Goal: Information Seeking & Learning: Learn about a topic

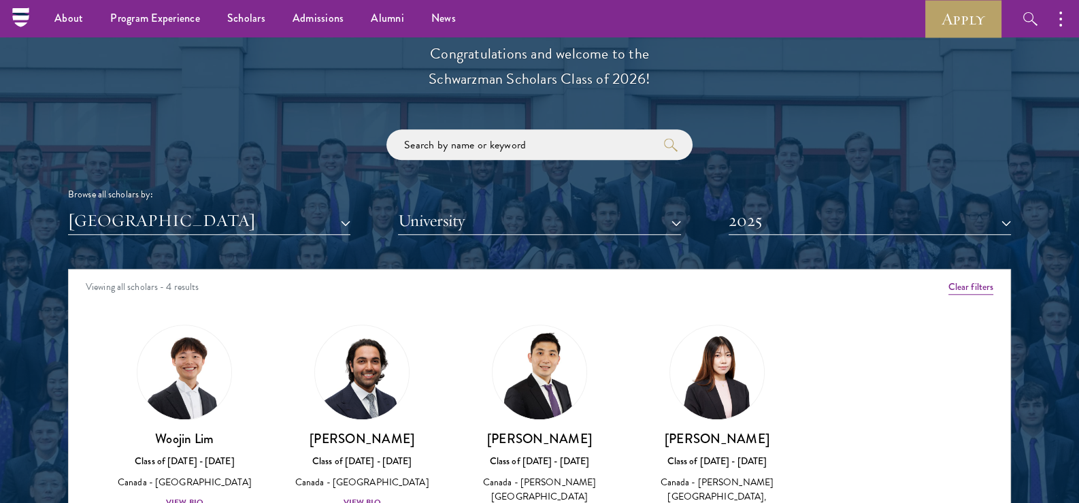
scroll to position [1497, 0]
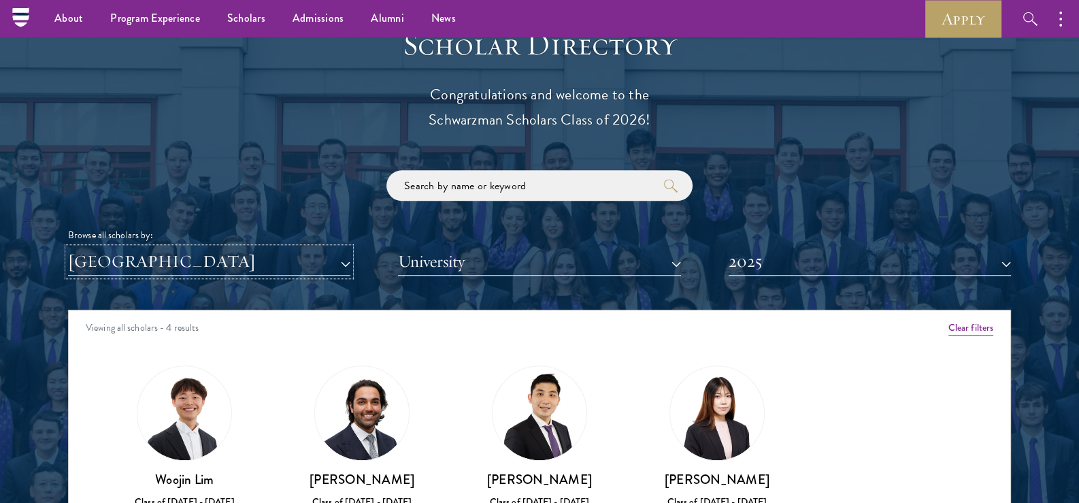
click at [205, 253] on button "[GEOGRAPHIC_DATA]" at bounding box center [209, 262] width 282 height 28
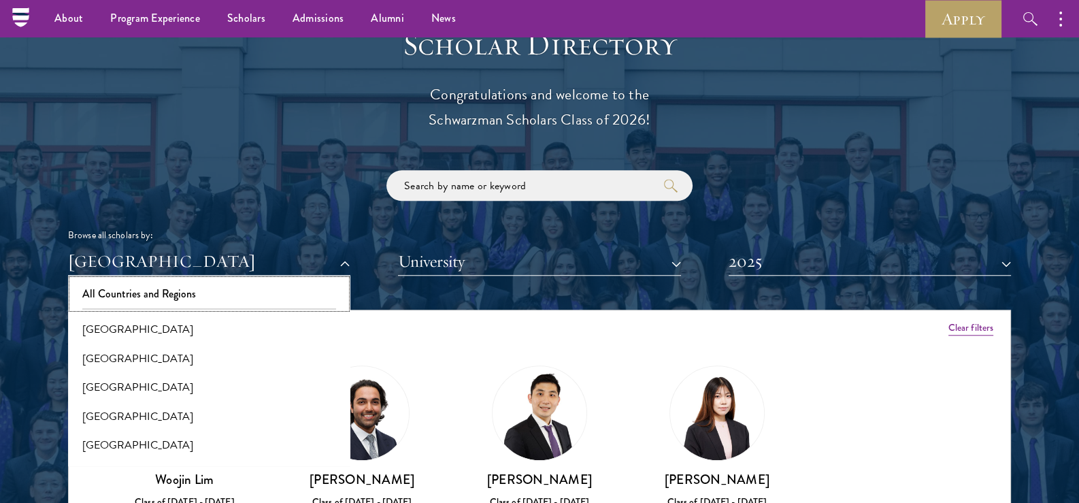
click at [176, 290] on button "All Countries and Regions" at bounding box center [209, 294] width 274 height 29
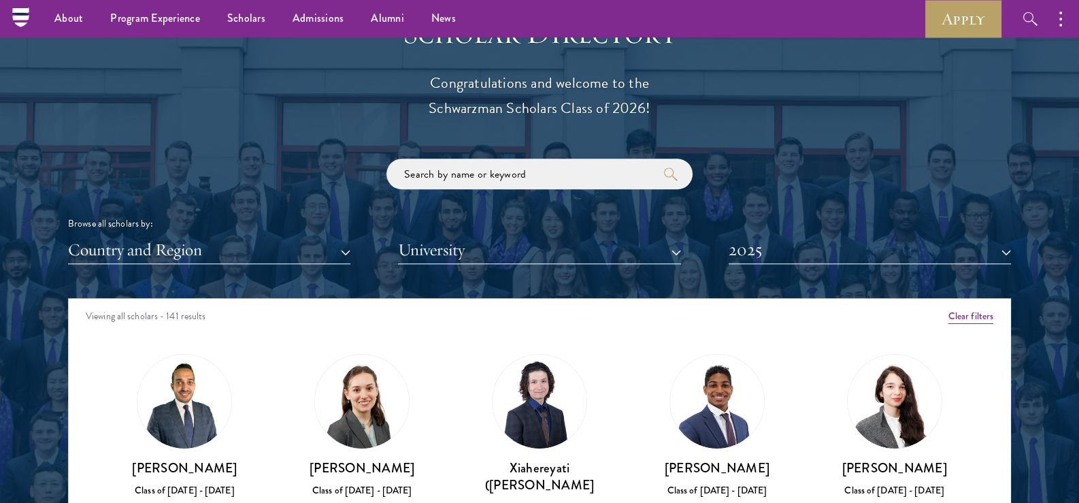
scroll to position [1701, 0]
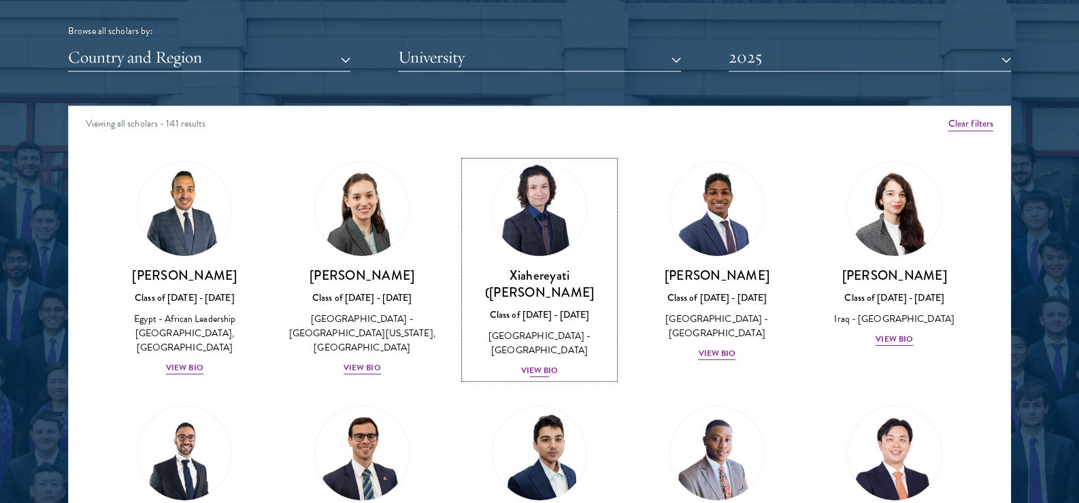
click at [557, 229] on img at bounding box center [539, 208] width 103 height 103
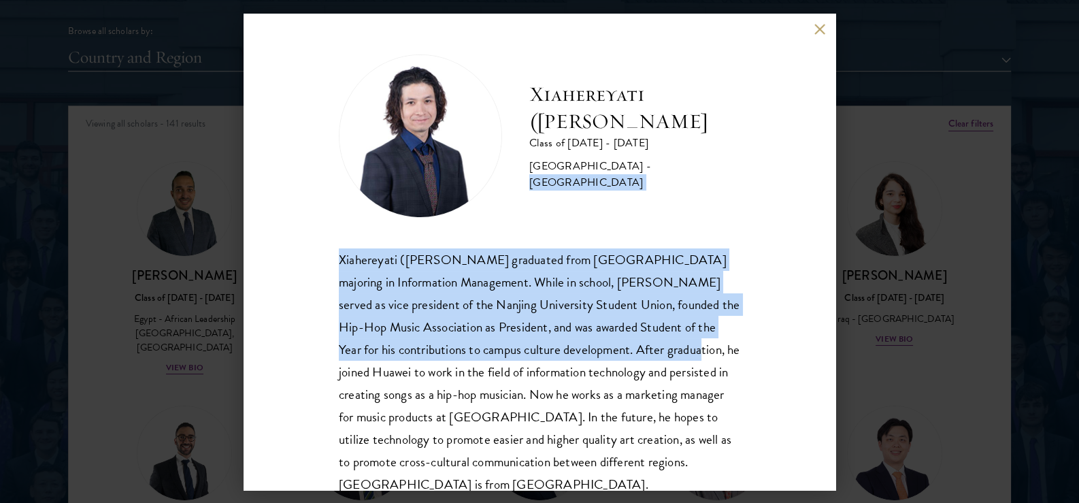
drag, startPoint x: 616, startPoint y: 216, endPoint x: 650, endPoint y: 354, distance: 142.2
click at [650, 354] on div "Xiahereyati ([PERSON_NAME]) Ainiwaner Class of [DATE] - [DATE] [GEOGRAPHIC_DATA…" at bounding box center [539, 275] width 401 height 442
click at [650, 354] on p "Xiahereyati ([PERSON_NAME] graduated from [GEOGRAPHIC_DATA] majoring in Informa…" at bounding box center [539, 372] width 401 height 248
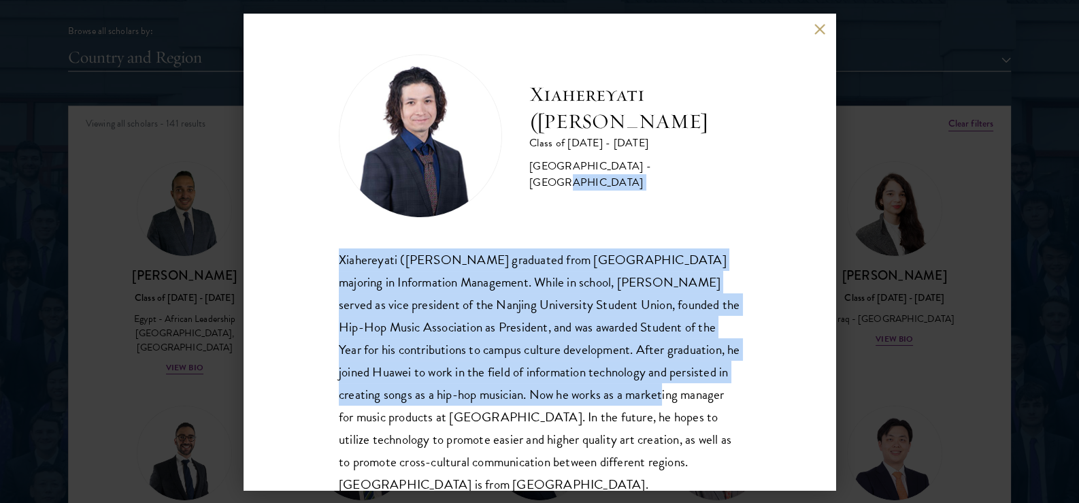
drag, startPoint x: 652, startPoint y: 384, endPoint x: 659, endPoint y: 206, distance: 177.7
click at [659, 206] on div "Xiahereyati ([PERSON_NAME]) Ainiwaner Class of [DATE] - [DATE] [GEOGRAPHIC_DATA…" at bounding box center [539, 275] width 401 height 442
click at [659, 206] on div "Xiahereyati ([PERSON_NAME]) Ainiwaner Class of [DATE] - [DATE] [GEOGRAPHIC_DATA…" at bounding box center [539, 135] width 401 height 163
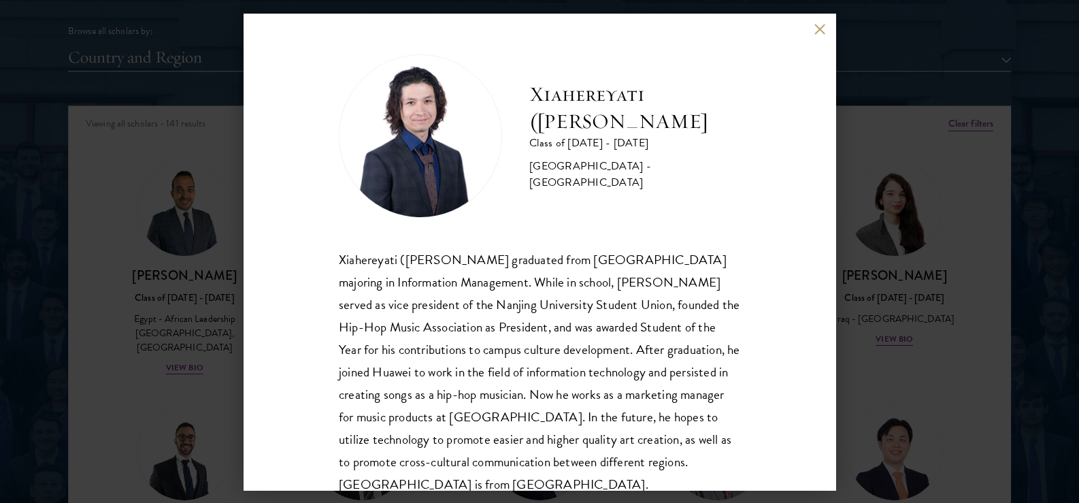
click at [925, 187] on div "Xiahereyati ([PERSON_NAME]) Ainiwaner Class of [DATE] - [DATE] [GEOGRAPHIC_DATA…" at bounding box center [539, 251] width 1079 height 503
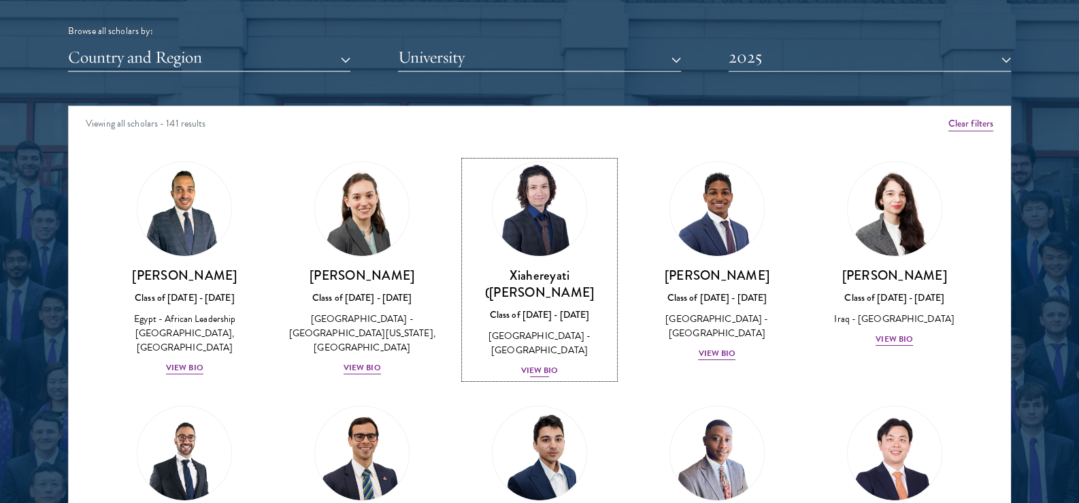
click at [565, 241] on img at bounding box center [539, 208] width 103 height 103
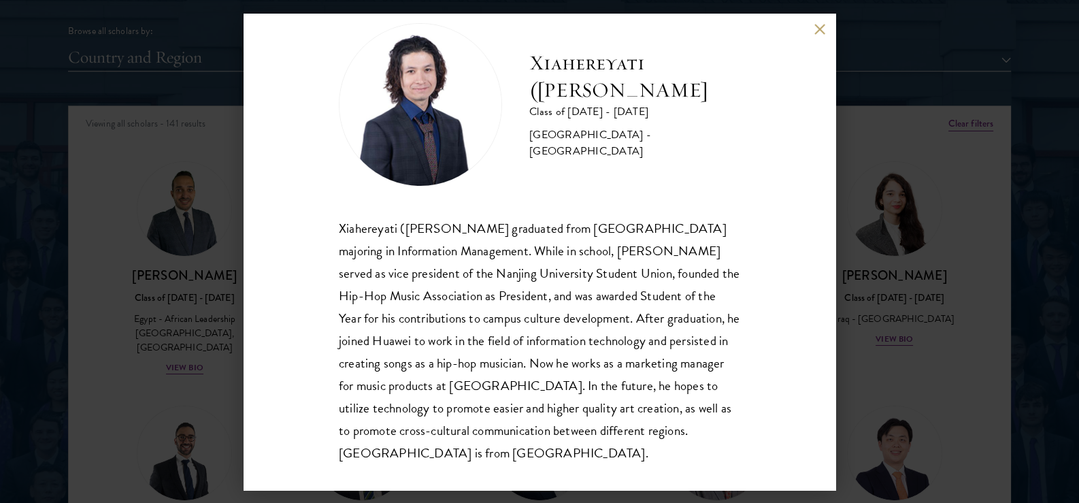
scroll to position [46, 0]
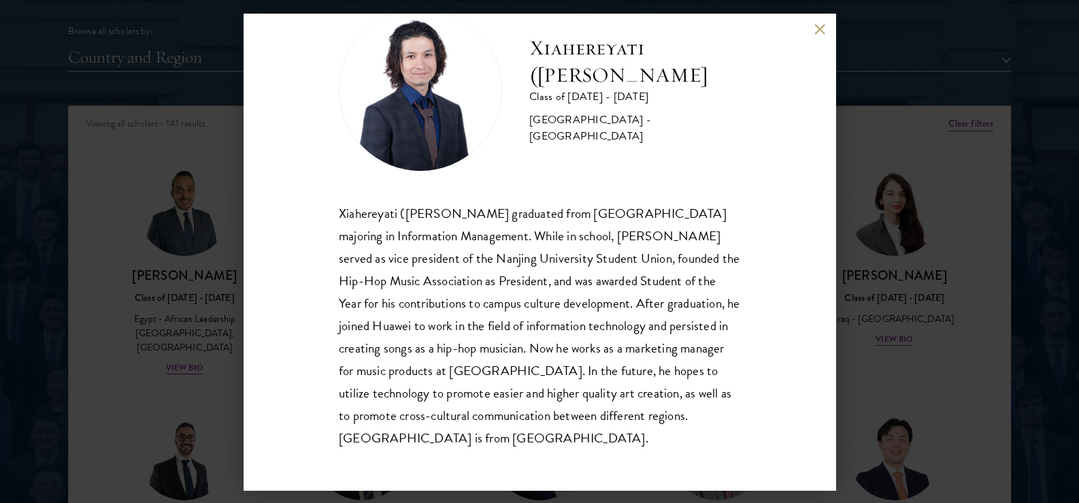
drag, startPoint x: 503, startPoint y: 292, endPoint x: 548, endPoint y: 448, distance: 162.8
click at [548, 448] on p "Xiahereyati ([PERSON_NAME] graduated from [GEOGRAPHIC_DATA] majoring in Informa…" at bounding box center [539, 326] width 401 height 248
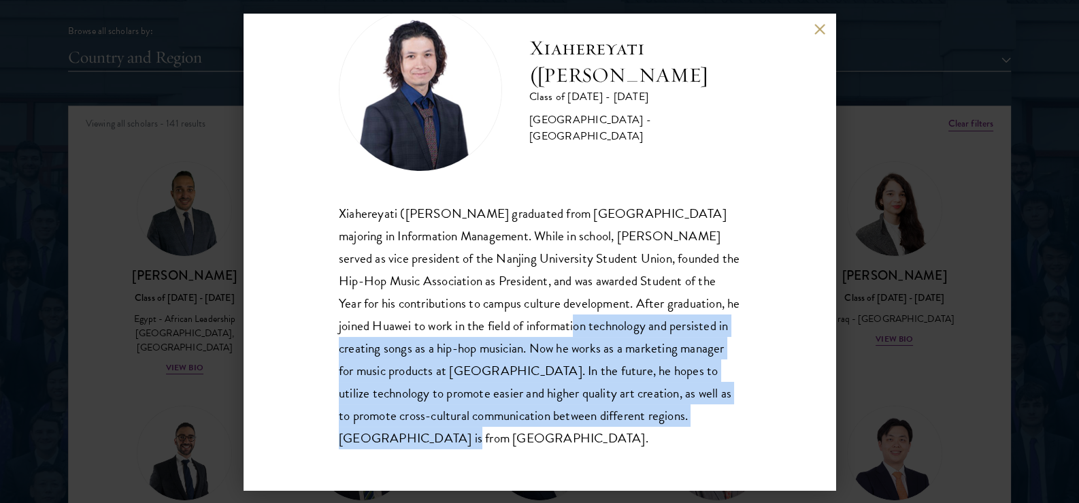
drag, startPoint x: 546, startPoint y: 439, endPoint x: 548, endPoint y: 336, distance: 103.4
click at [548, 336] on p "Xiahereyati ([PERSON_NAME] graduated from [GEOGRAPHIC_DATA] majoring in Informa…" at bounding box center [539, 326] width 401 height 248
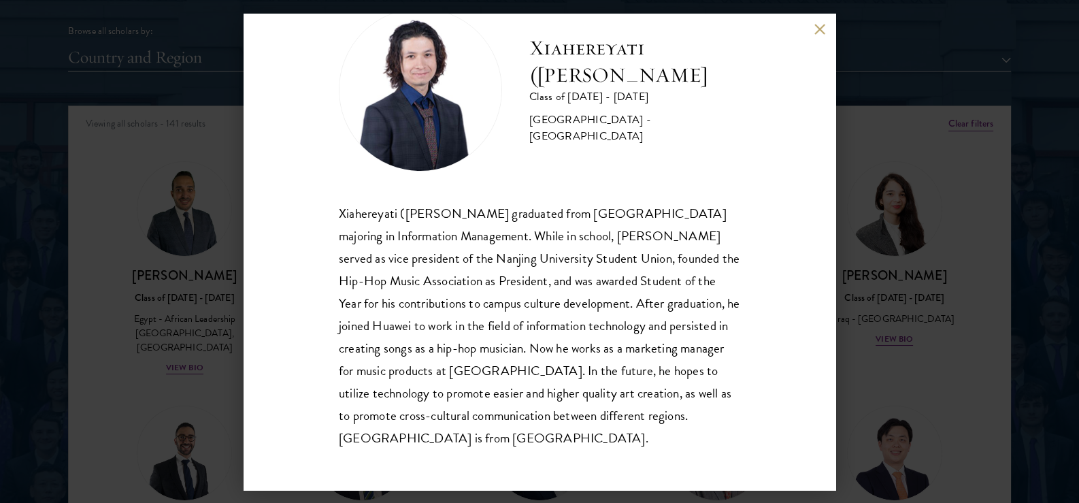
click at [901, 269] on div "Xiahereyati ([PERSON_NAME]) Ainiwaner Class of [DATE] - [DATE] [GEOGRAPHIC_DATA…" at bounding box center [539, 251] width 1079 height 503
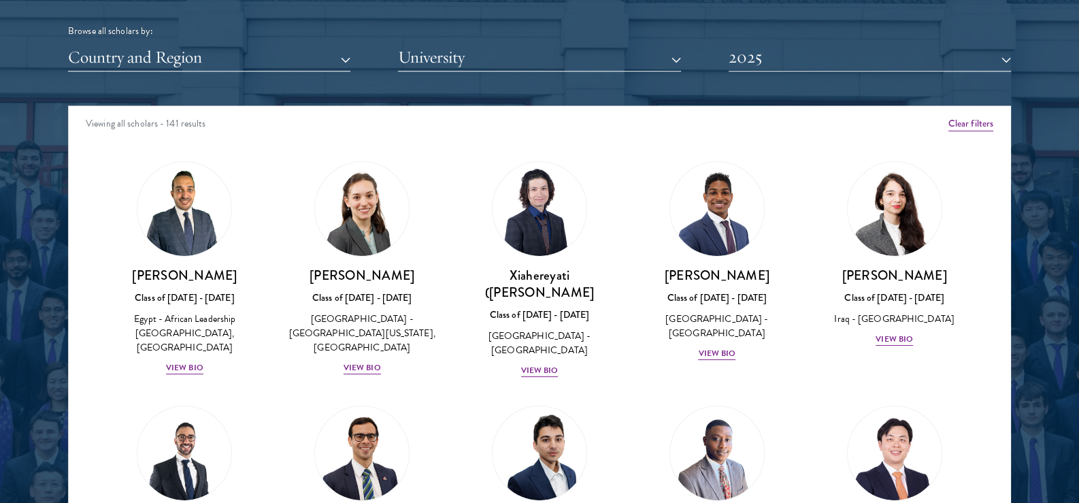
click at [959, 172] on div "[PERSON_NAME] Class of [DATE] - [DATE] [GEOGRAPHIC_DATA] - [GEOGRAPHIC_DATA] Vi…" at bounding box center [894, 254] width 178 height 213
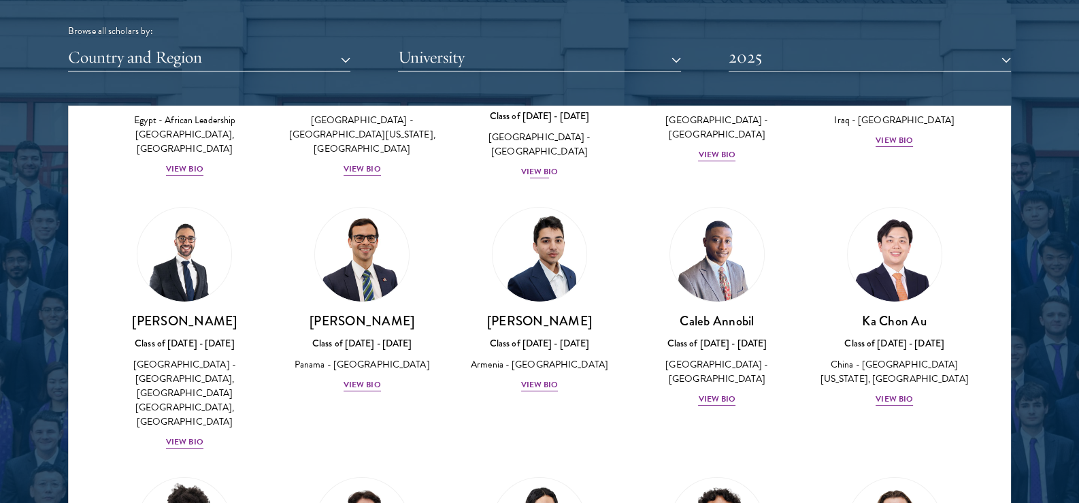
scroll to position [339, 0]
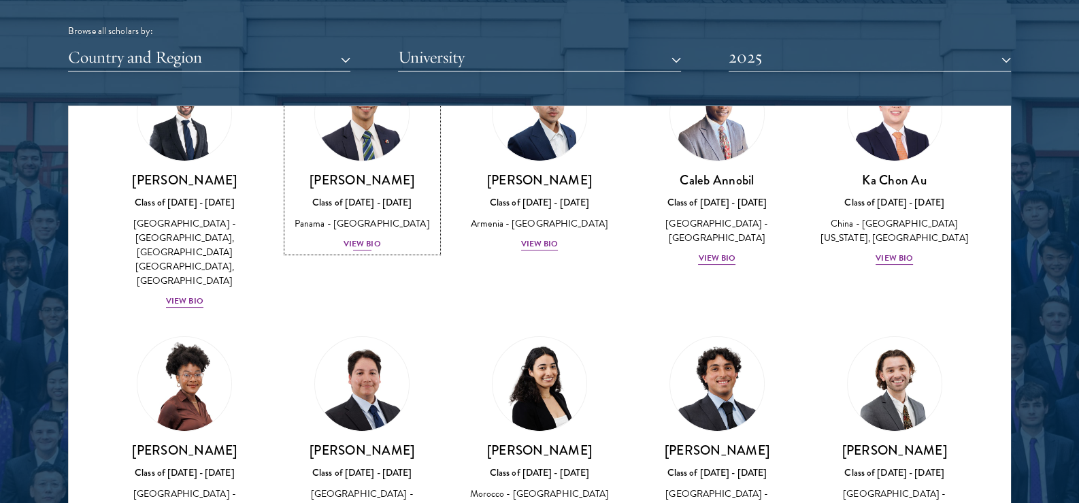
click at [357, 139] on img at bounding box center [361, 113] width 103 height 103
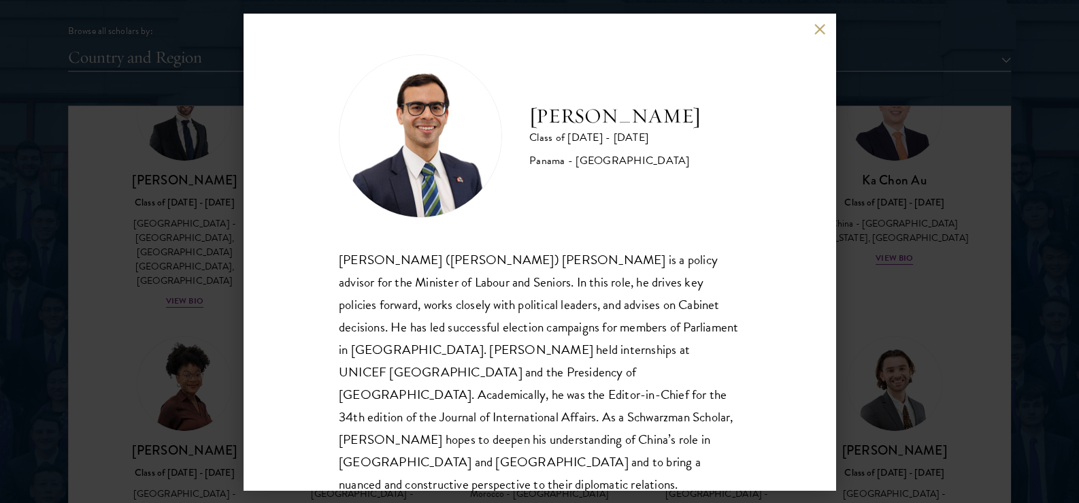
click at [148, 183] on div "[PERSON_NAME] Class of [DATE] - [DATE] [GEOGRAPHIC_DATA] - [GEOGRAPHIC_DATA] [P…" at bounding box center [539, 251] width 1079 height 503
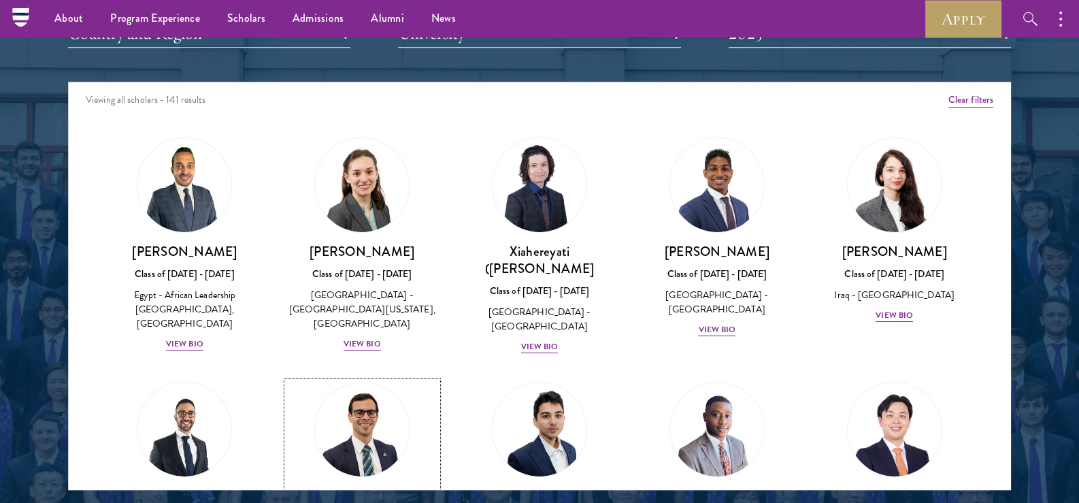
scroll to position [1642, 0]
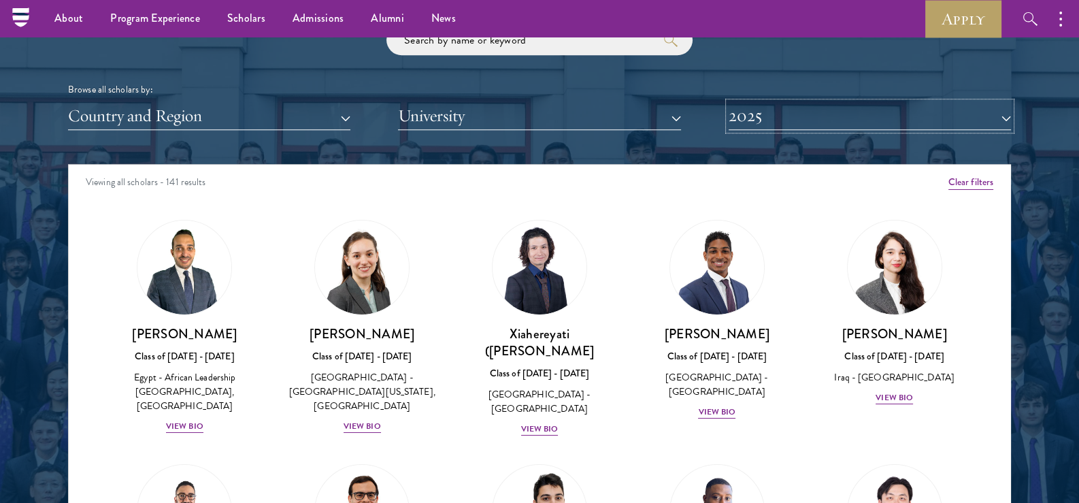
click at [778, 108] on button "2025" at bounding box center [870, 116] width 282 height 28
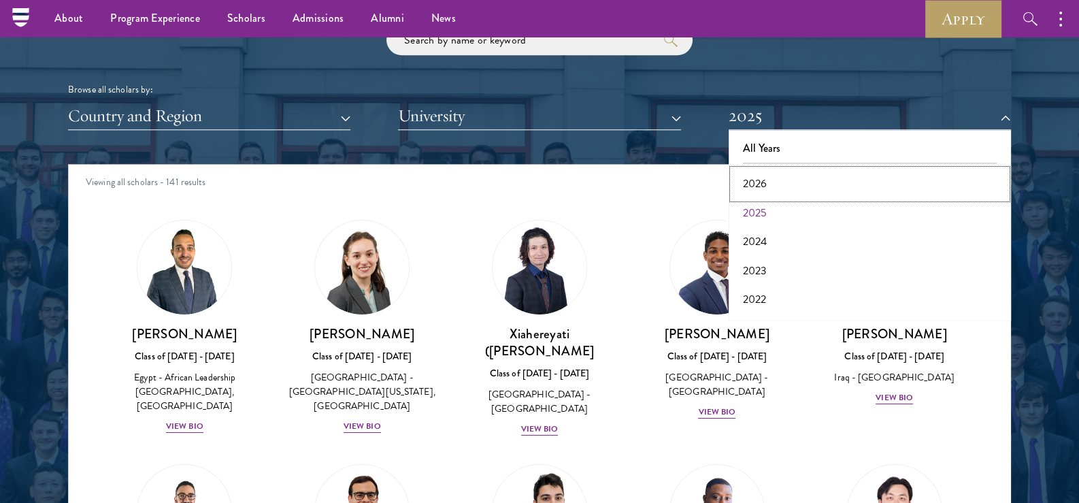
click at [765, 186] on button "2026" at bounding box center [870, 183] width 274 height 29
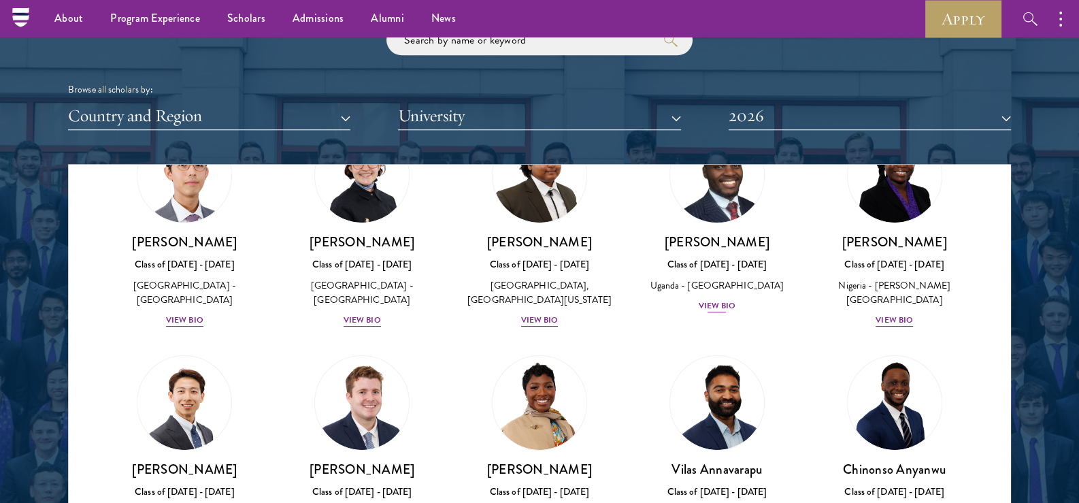
scroll to position [339, 0]
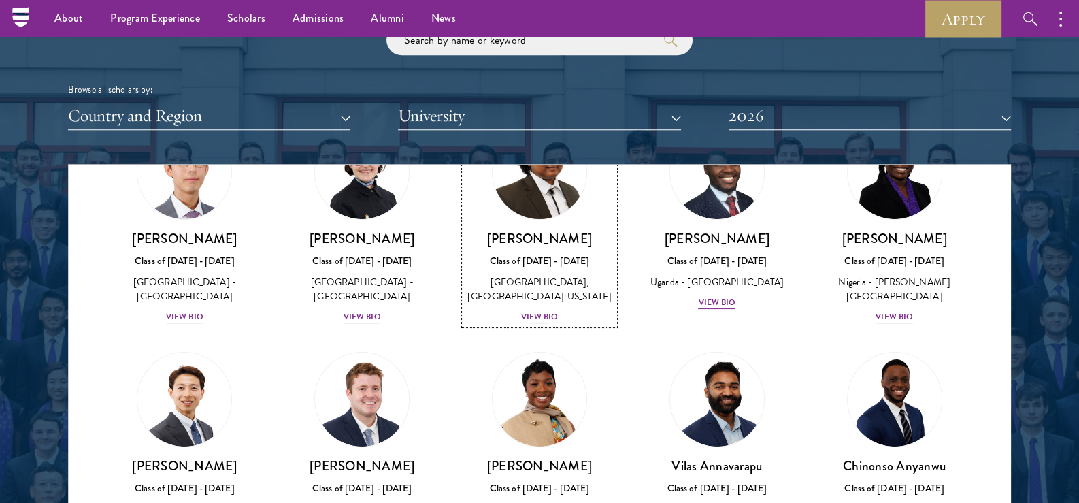
click at [542, 323] on div "View Bio" at bounding box center [539, 316] width 37 height 13
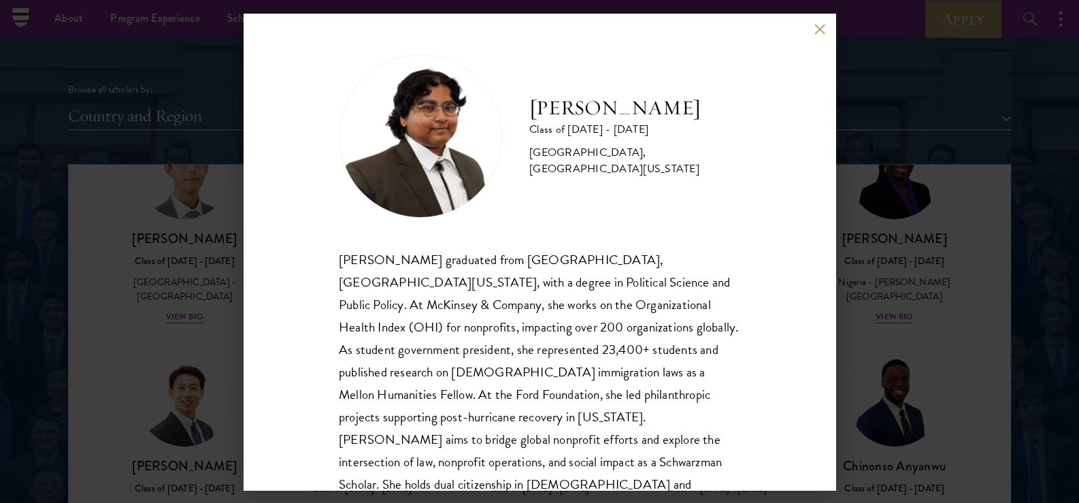
scroll to position [46, 0]
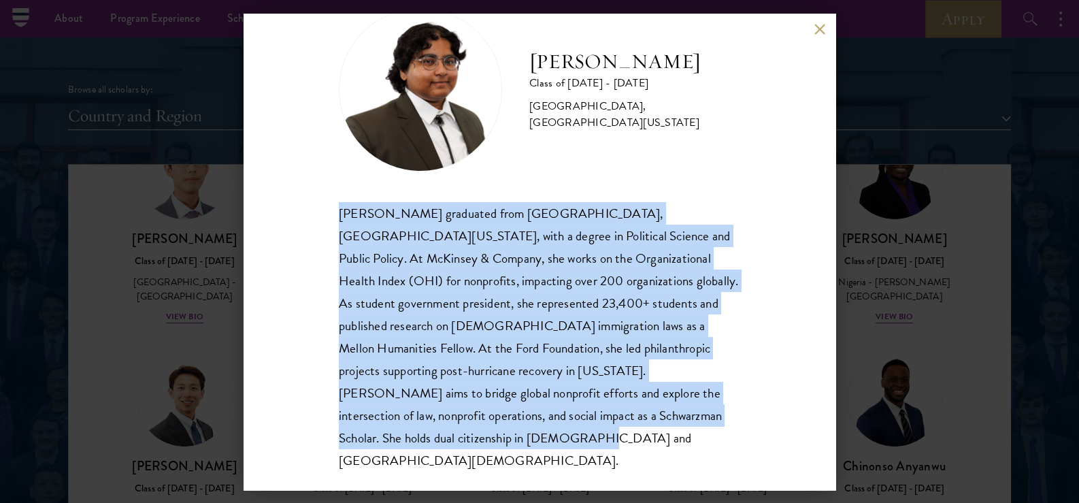
drag, startPoint x: 329, startPoint y: 214, endPoint x: 539, endPoint y: 456, distance: 320.7
click at [539, 456] on div "[PERSON_NAME] Class of [DATE] - [DATE] [GEOGRAPHIC_DATA] - [GEOGRAPHIC_DATA], […" at bounding box center [540, 252] width 592 height 476
click at [531, 390] on div "[PERSON_NAME] graduated from [GEOGRAPHIC_DATA], [GEOGRAPHIC_DATA][US_STATE], wi…" at bounding box center [539, 337] width 401 height 270
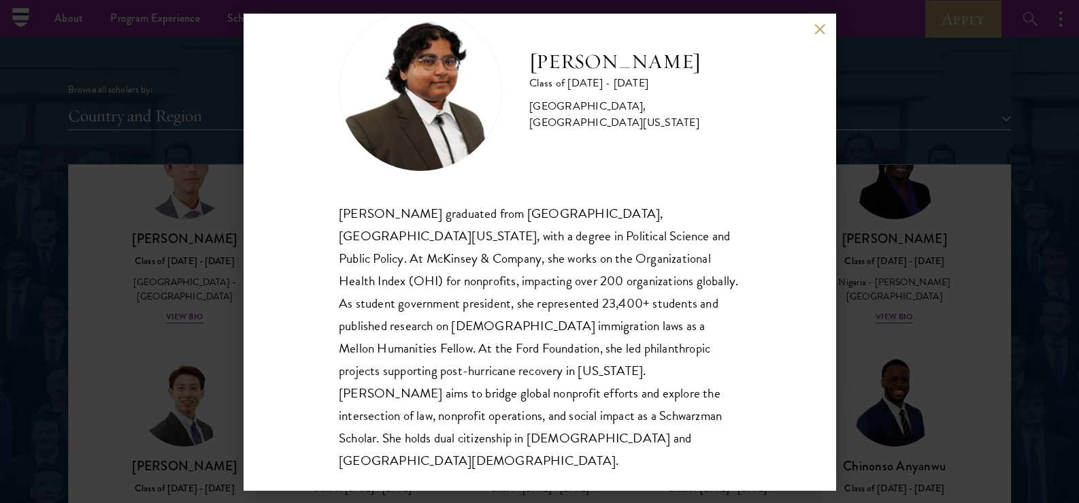
click at [863, 292] on div "[PERSON_NAME] Class of [DATE] - [DATE] [GEOGRAPHIC_DATA] - [GEOGRAPHIC_DATA], […" at bounding box center [539, 251] width 1079 height 503
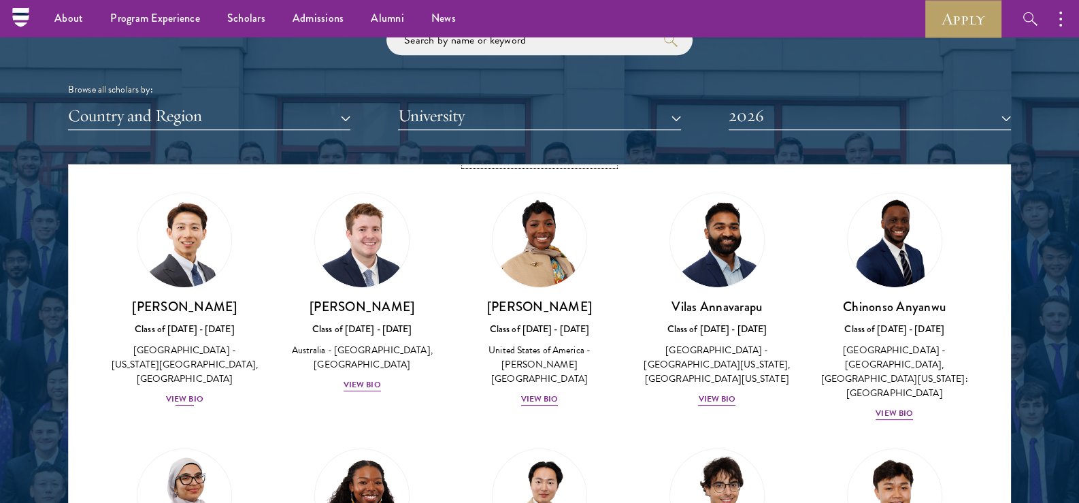
scroll to position [582, 0]
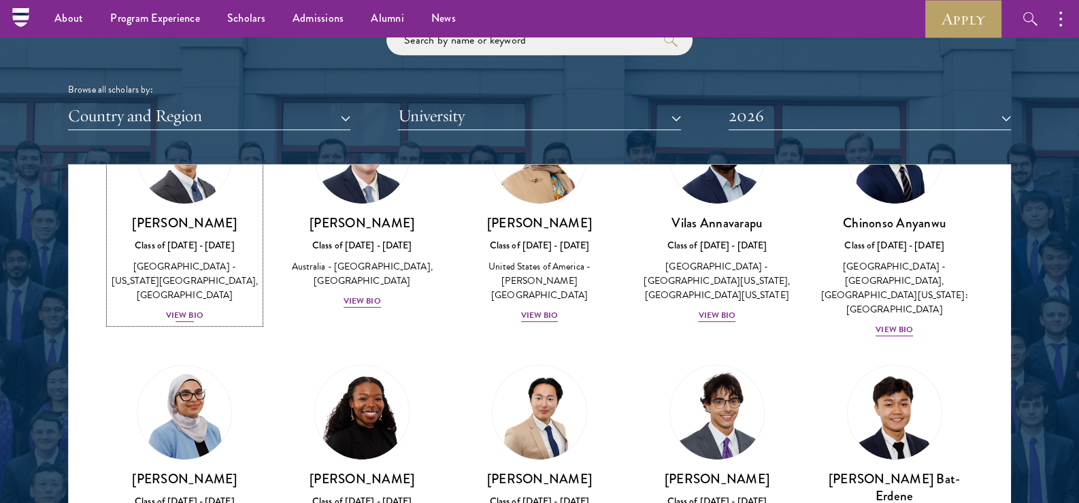
click at [182, 322] on div "View Bio" at bounding box center [184, 315] width 37 height 13
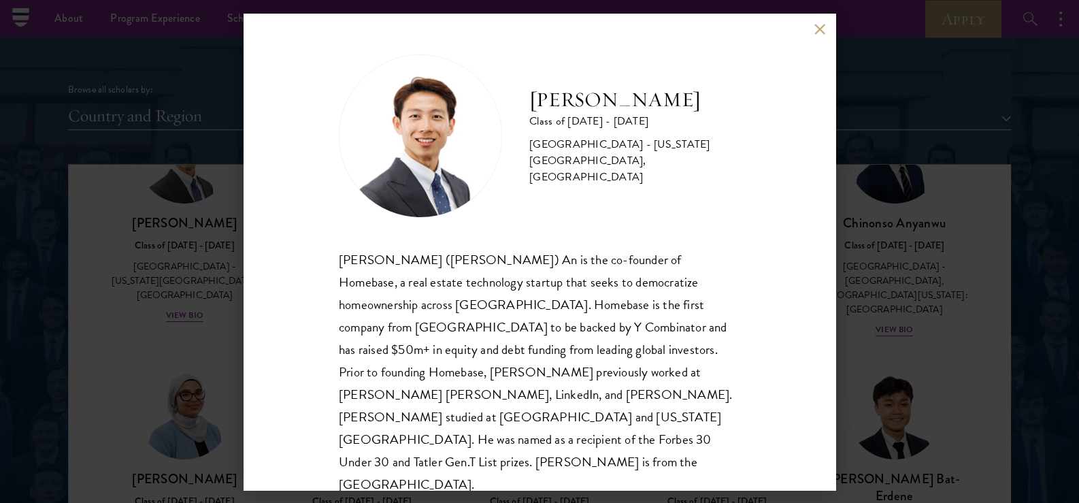
scroll to position [1, 0]
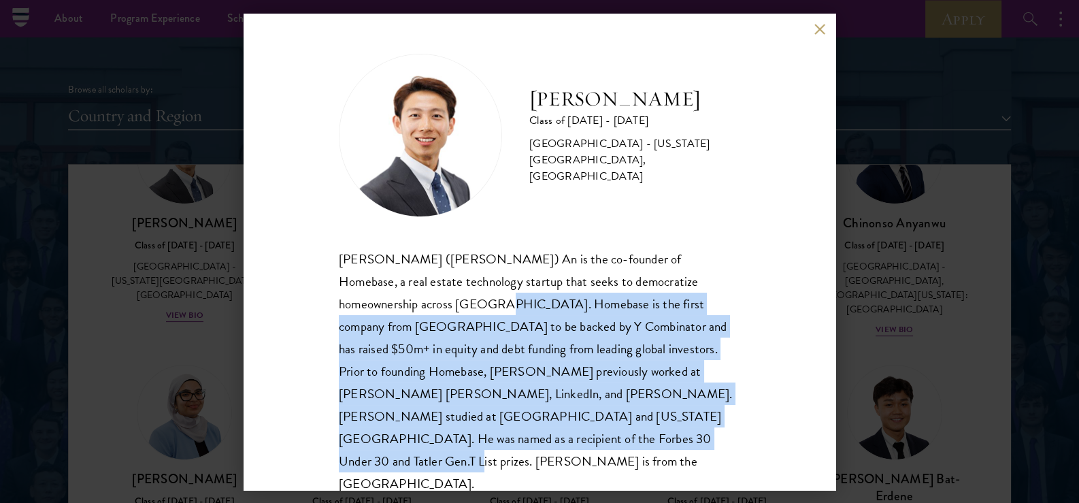
drag, startPoint x: 432, startPoint y: 310, endPoint x: 535, endPoint y: 450, distance: 174.2
click at [535, 450] on div "[PERSON_NAME] Class of [DATE] - [DATE] [GEOGRAPHIC_DATA] - [US_STATE][GEOGRAPHI…" at bounding box center [540, 252] width 592 height 476
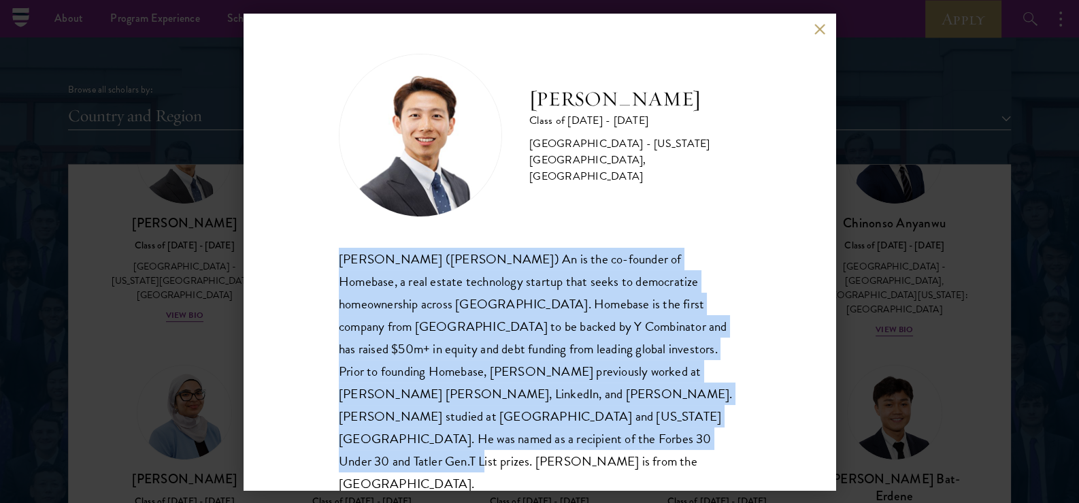
drag, startPoint x: 539, startPoint y: 441, endPoint x: 284, endPoint y: 259, distance: 313.2
click at [284, 259] on div "[PERSON_NAME] Class of [DATE] - [DATE] [GEOGRAPHIC_DATA] - [US_STATE][GEOGRAPHI…" at bounding box center [540, 252] width 592 height 476
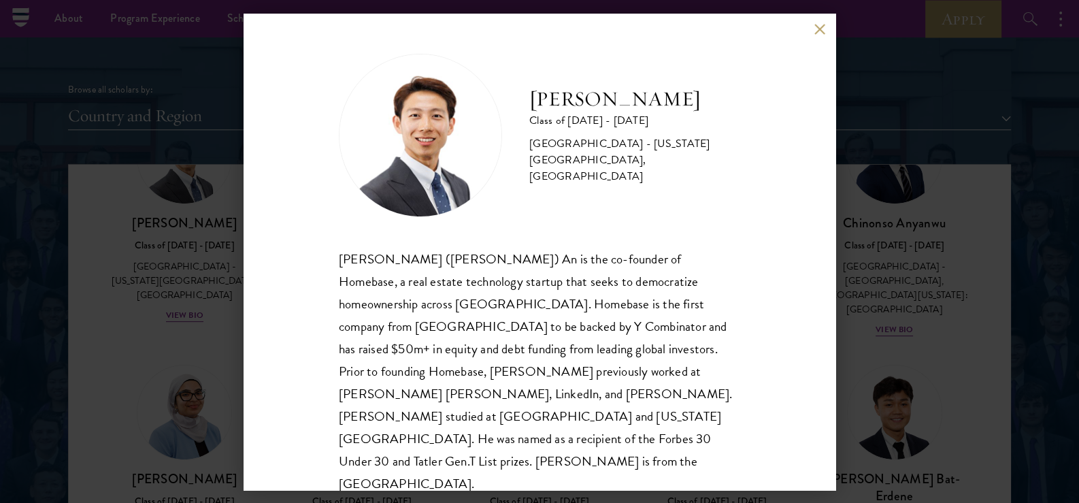
click at [163, 242] on div "[PERSON_NAME] Class of [DATE] - [DATE] [GEOGRAPHIC_DATA] - [US_STATE][GEOGRAPHI…" at bounding box center [539, 251] width 1079 height 503
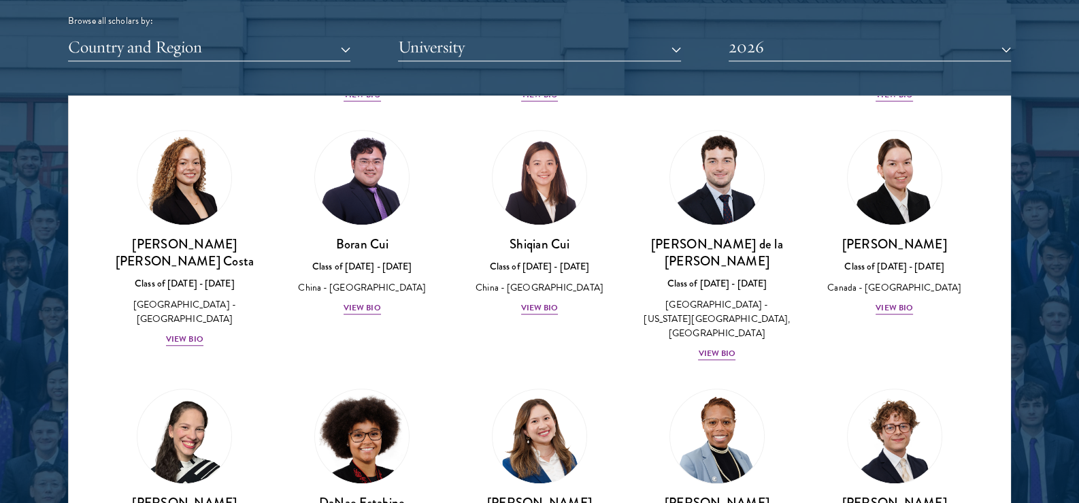
scroll to position [1448, 0]
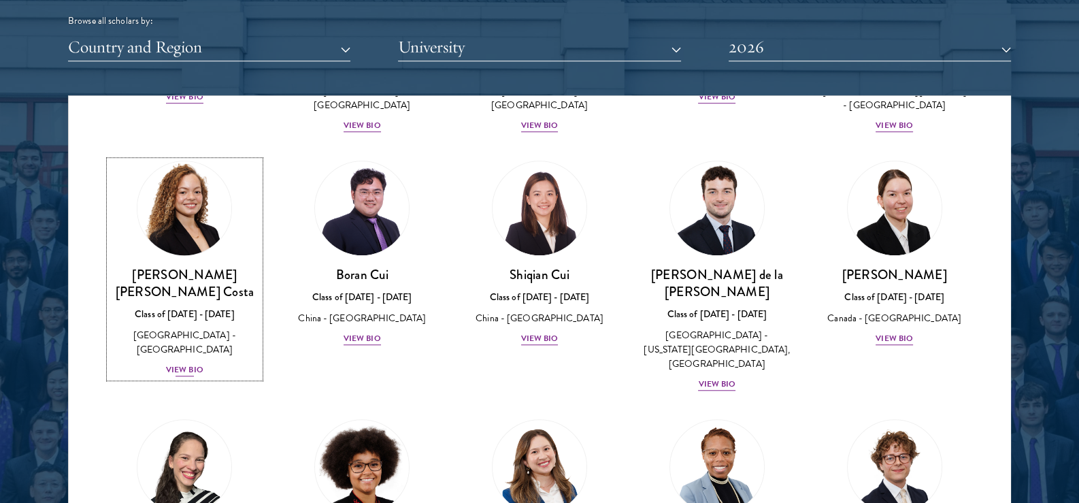
click at [188, 363] on div "View Bio" at bounding box center [184, 369] width 37 height 13
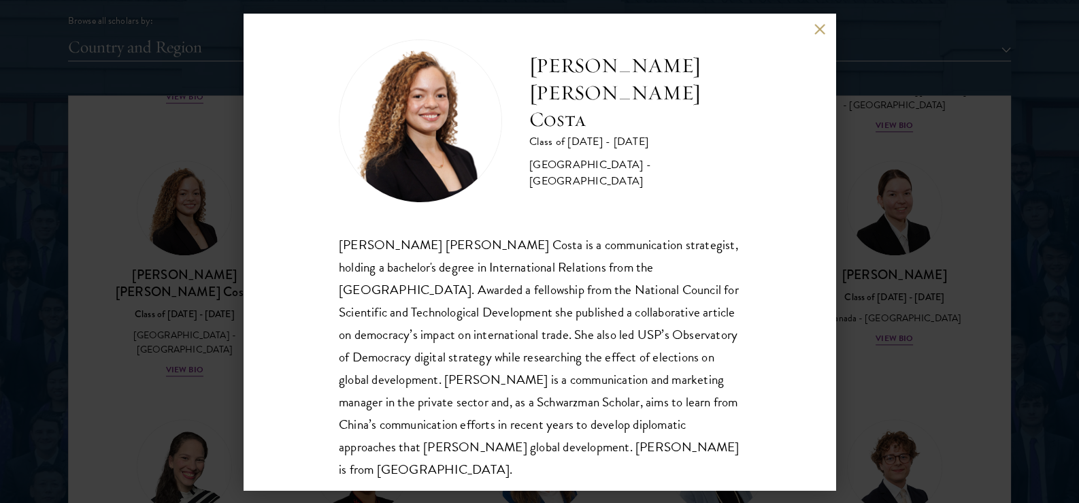
scroll to position [24, 0]
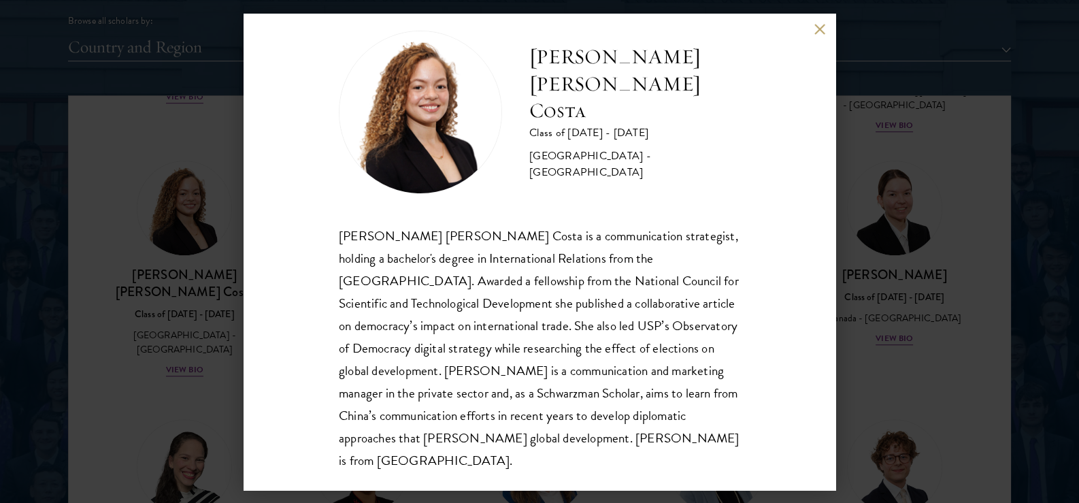
click at [229, 346] on div "[PERSON_NAME] [PERSON_NAME] Costa Class of [DATE] - [DATE] [GEOGRAPHIC_DATA] - …" at bounding box center [539, 251] width 1079 height 503
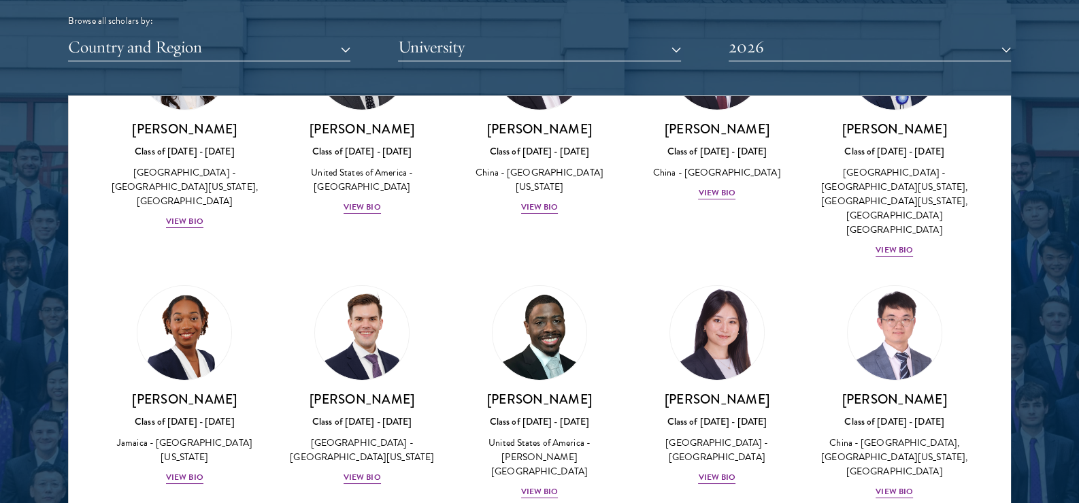
scroll to position [6278, 0]
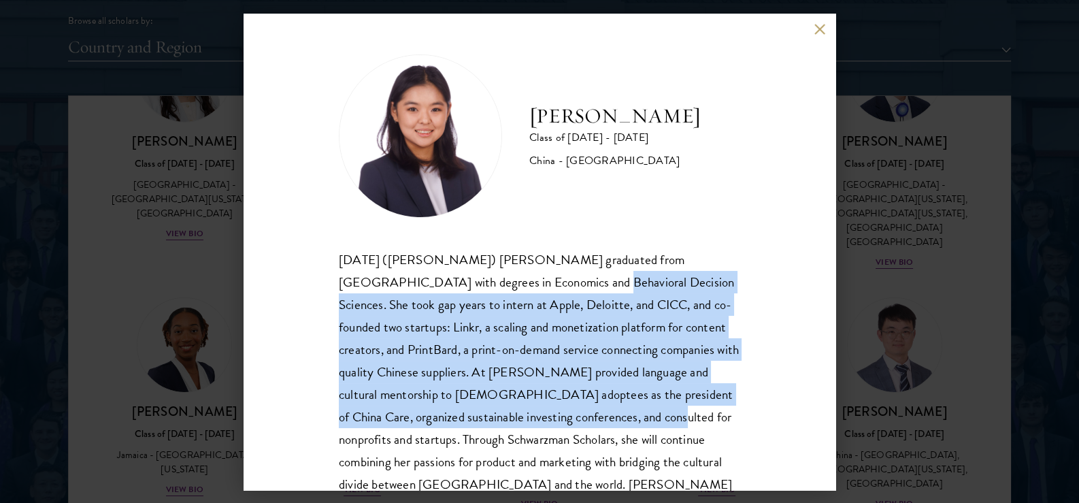
drag, startPoint x: 529, startPoint y: 348, endPoint x: 559, endPoint y: 415, distance: 73.4
click at [559, 415] on div "[DATE] ([PERSON_NAME]) [PERSON_NAME] graduated from [GEOGRAPHIC_DATA] with degr…" at bounding box center [539, 383] width 401 height 270
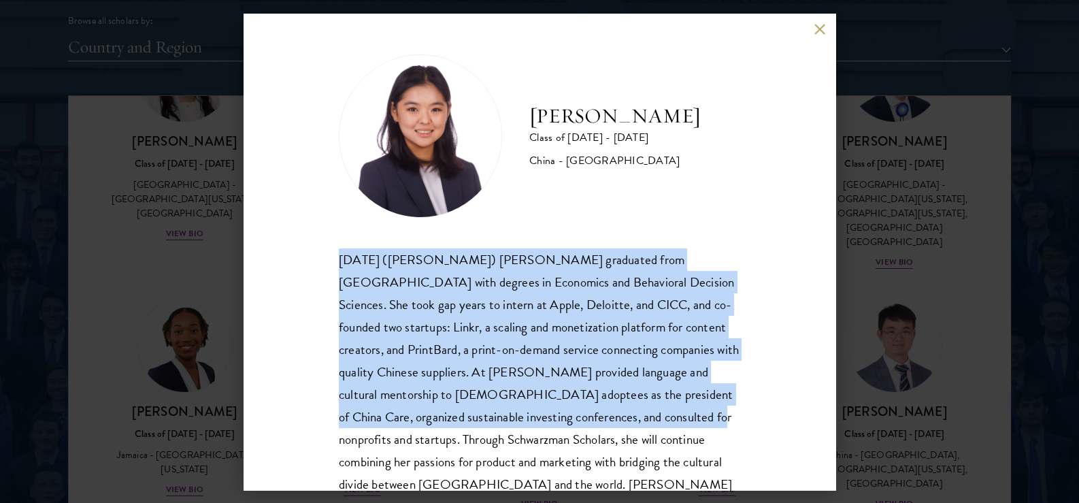
drag, startPoint x: 559, startPoint y: 415, endPoint x: 333, endPoint y: 259, distance: 273.8
click at [333, 259] on div "[PERSON_NAME] Class of [DATE] - [DATE] [GEOGRAPHIC_DATA] - [GEOGRAPHIC_DATA] [D…" at bounding box center [540, 252] width 592 height 476
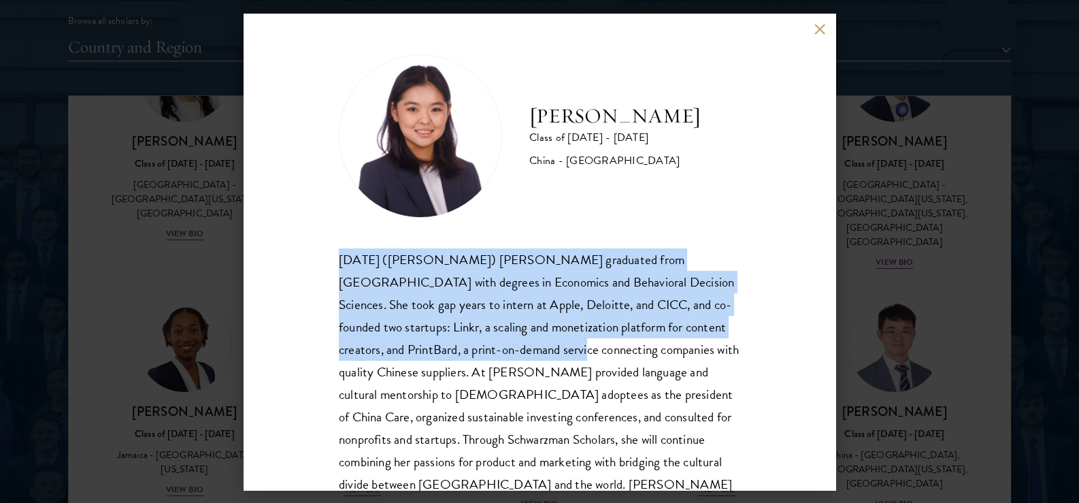
drag, startPoint x: 333, startPoint y: 259, endPoint x: 473, endPoint y: 353, distance: 168.1
click at [473, 353] on div "[PERSON_NAME] Class of [DATE] - [DATE] [GEOGRAPHIC_DATA] - [GEOGRAPHIC_DATA] [D…" at bounding box center [540, 252] width 592 height 476
click at [473, 353] on div "[DATE] ([PERSON_NAME]) [PERSON_NAME] graduated from [GEOGRAPHIC_DATA] with degr…" at bounding box center [539, 383] width 401 height 270
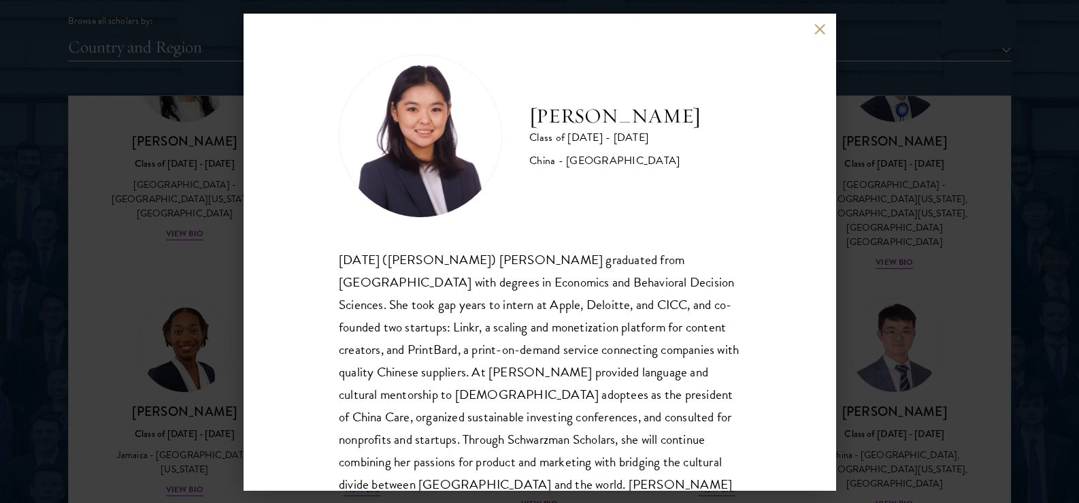
scroll to position [46, 0]
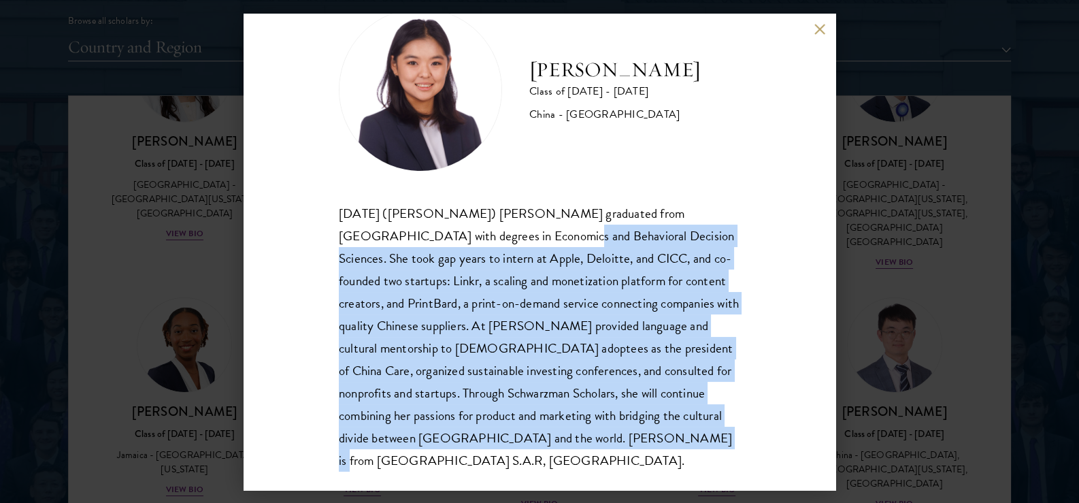
drag, startPoint x: 459, startPoint y: 241, endPoint x: 629, endPoint y: 485, distance: 298.0
click at [629, 485] on div "[PERSON_NAME] Class of [DATE] - [DATE] [GEOGRAPHIC_DATA] - [GEOGRAPHIC_DATA] [D…" at bounding box center [540, 252] width 592 height 476
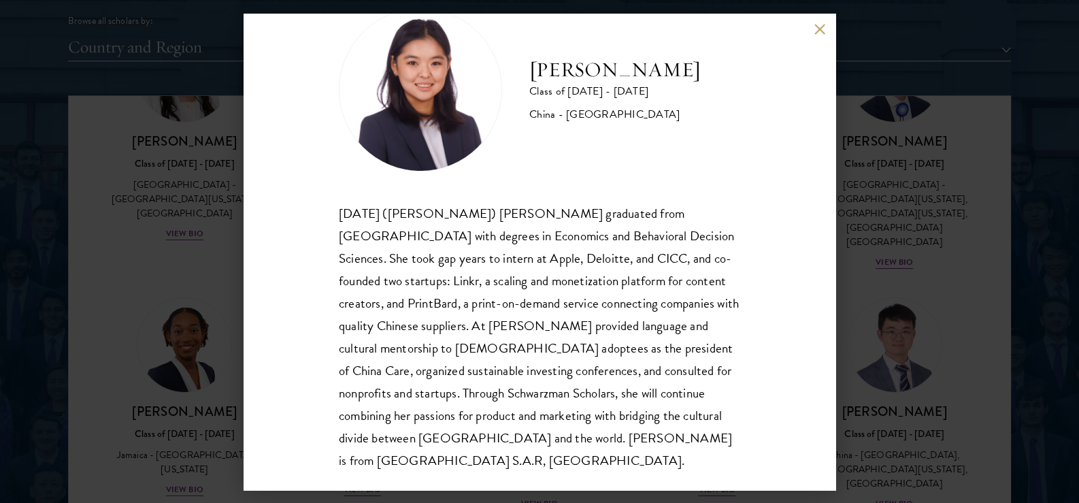
click at [888, 285] on div "[PERSON_NAME] Class of [DATE] - [DATE] [GEOGRAPHIC_DATA] - [GEOGRAPHIC_DATA] [D…" at bounding box center [539, 251] width 1079 height 503
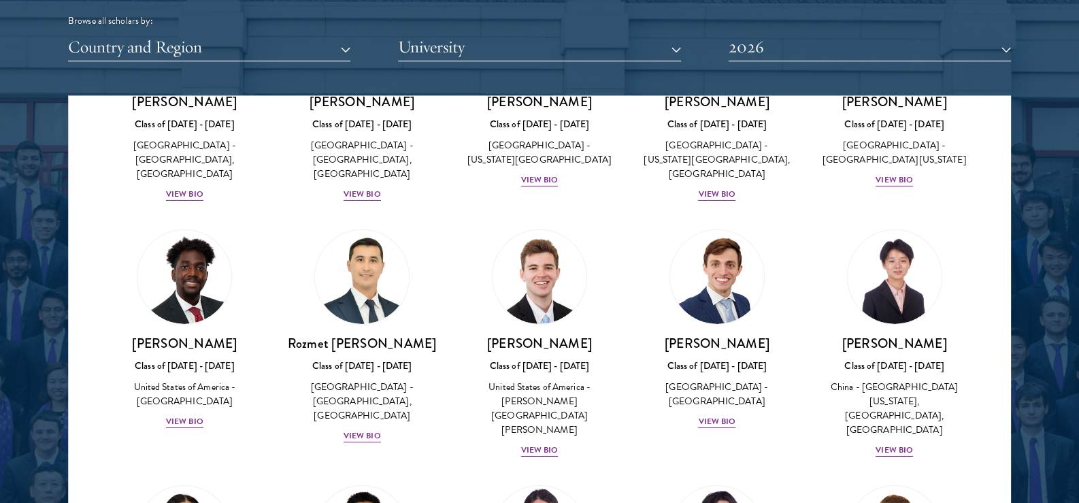
scroll to position [5752, 0]
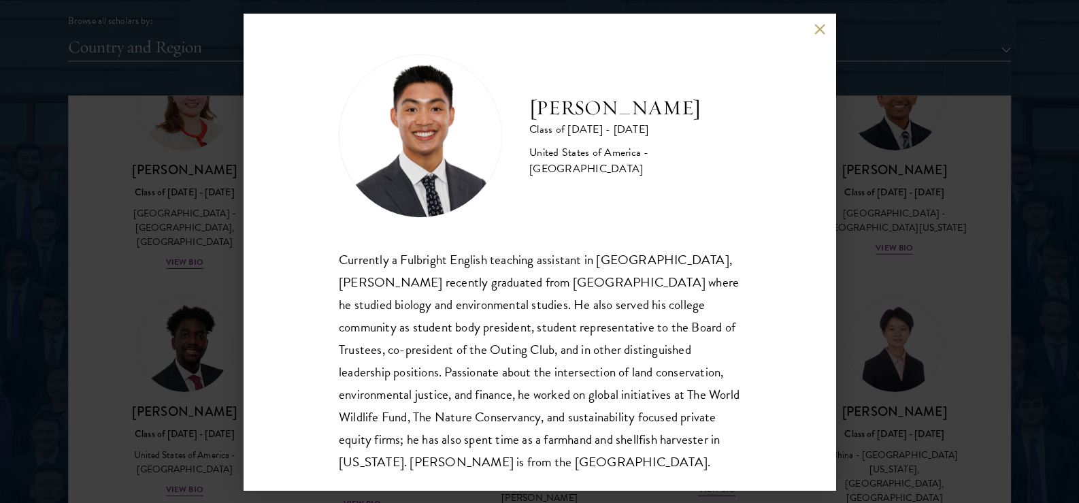
scroll to position [24, 0]
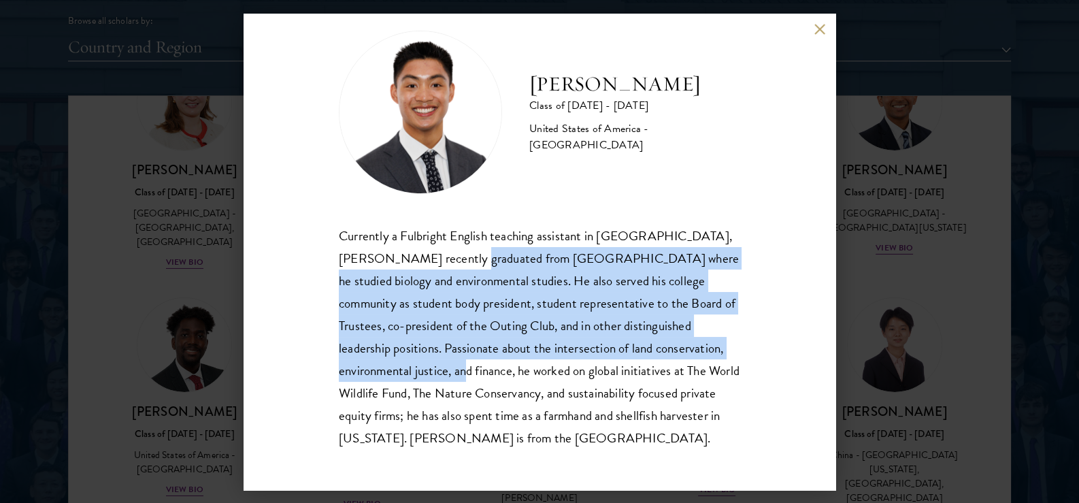
drag, startPoint x: 466, startPoint y: 248, endPoint x: 553, endPoint y: 373, distance: 153.0
click at [553, 373] on div "Currently a Fulbright English teaching assistant in [GEOGRAPHIC_DATA], [PERSON_…" at bounding box center [539, 337] width 401 height 225
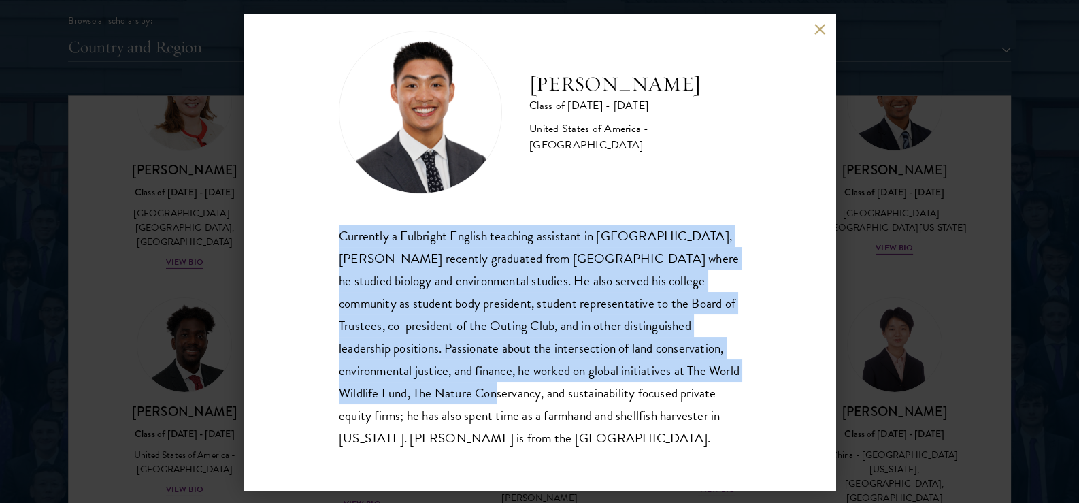
drag, startPoint x: 618, startPoint y: 401, endPoint x: 324, endPoint y: 222, distance: 343.7
click at [324, 222] on div "[PERSON_NAME] Class of [DATE] - [DATE] [GEOGRAPHIC_DATA] - [GEOGRAPHIC_DATA] Cu…" at bounding box center [540, 252] width 592 height 476
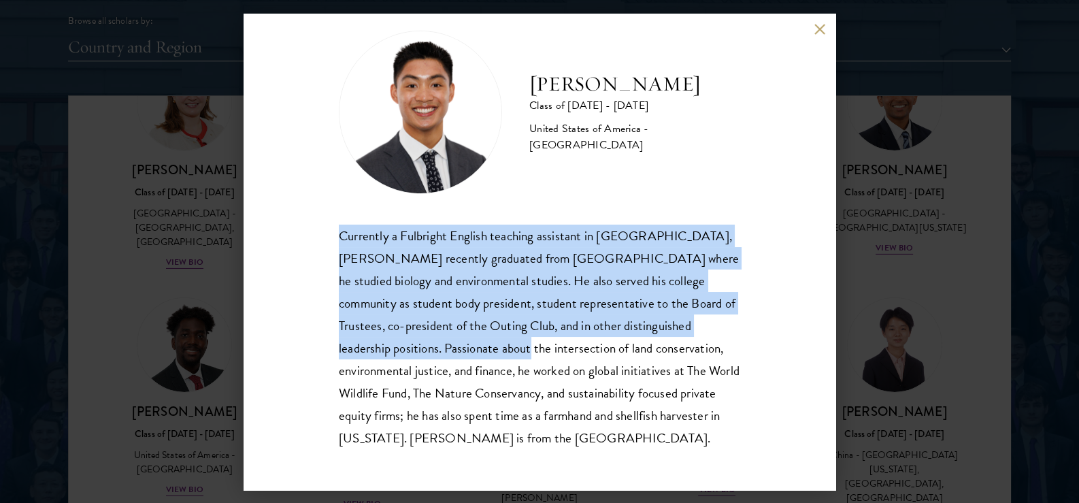
drag, startPoint x: 324, startPoint y: 222, endPoint x: 546, endPoint y: 340, distance: 251.1
click at [546, 340] on div "[PERSON_NAME] Class of [DATE] - [DATE] [GEOGRAPHIC_DATA] - [GEOGRAPHIC_DATA] Cu…" at bounding box center [540, 252] width 592 height 476
click at [546, 340] on div "Currently a Fulbright English teaching assistant in [GEOGRAPHIC_DATA], [PERSON_…" at bounding box center [539, 337] width 401 height 225
drag, startPoint x: 546, startPoint y: 340, endPoint x: 305, endPoint y: 224, distance: 266.8
click at [305, 224] on div "[PERSON_NAME] Class of [DATE] - [DATE] [GEOGRAPHIC_DATA] - [GEOGRAPHIC_DATA] Cu…" at bounding box center [540, 252] width 592 height 476
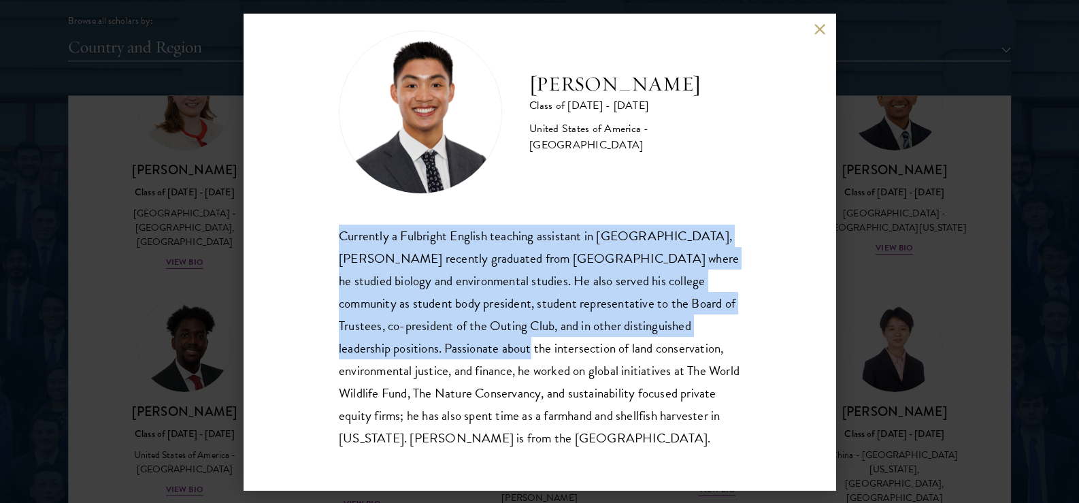
click at [367, 254] on div "Currently a Fulbright English teaching assistant in [GEOGRAPHIC_DATA], [PERSON_…" at bounding box center [539, 337] width 401 height 225
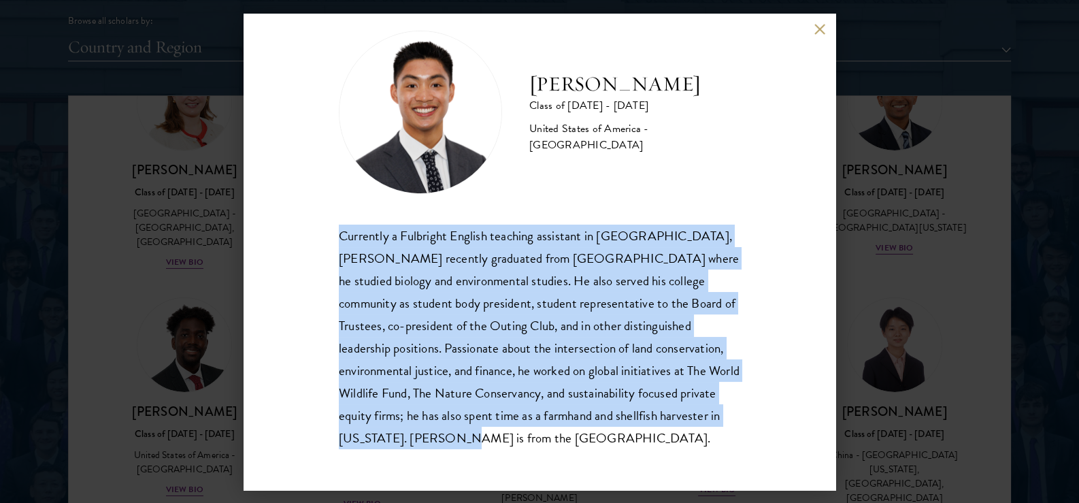
drag, startPoint x: 323, startPoint y: 238, endPoint x: 665, endPoint y: 447, distance: 400.3
click at [665, 447] on div "[PERSON_NAME] Class of [DATE] - [DATE] [GEOGRAPHIC_DATA] - [GEOGRAPHIC_DATA] Cu…" at bounding box center [540, 252] width 592 height 476
click at [665, 447] on div "Currently a Fulbright English teaching assistant in [GEOGRAPHIC_DATA], [PERSON_…" at bounding box center [539, 337] width 401 height 225
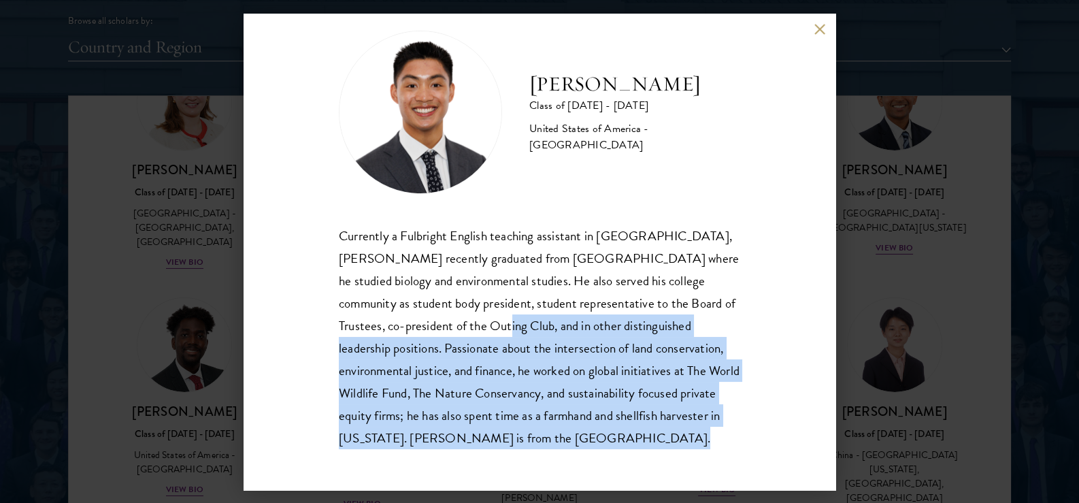
drag, startPoint x: 665, startPoint y: 447, endPoint x: 546, endPoint y: 333, distance: 164.6
click at [546, 333] on div "Currently a Fulbright English teaching assistant in [GEOGRAPHIC_DATA], [PERSON_…" at bounding box center [539, 337] width 401 height 225
drag, startPoint x: 546, startPoint y: 333, endPoint x: 642, endPoint y: 439, distance: 143.5
click at [642, 439] on div "Currently a Fulbright English teaching assistant in [GEOGRAPHIC_DATA], [PERSON_…" at bounding box center [539, 337] width 401 height 225
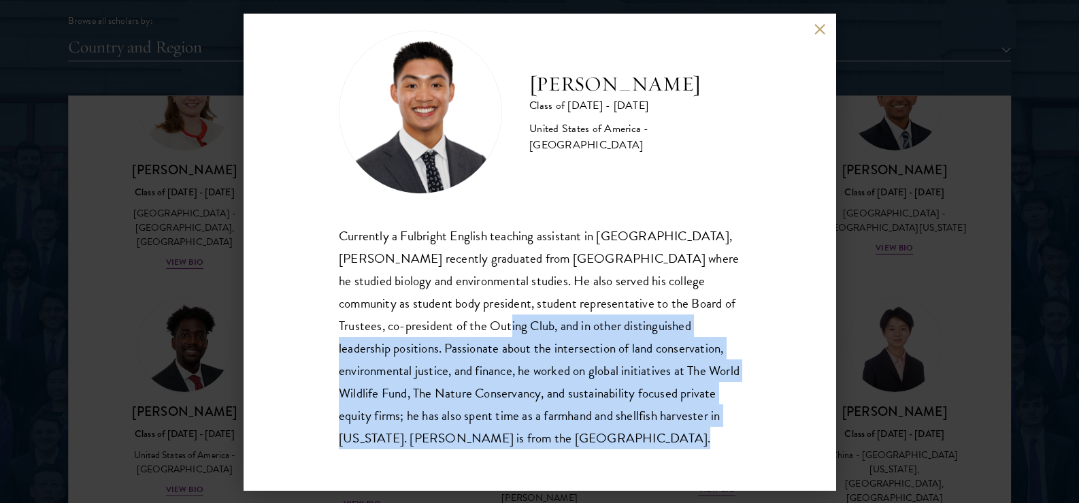
click at [642, 439] on div "Currently a Fulbright English teaching assistant in [GEOGRAPHIC_DATA], [PERSON_…" at bounding box center [539, 337] width 401 height 225
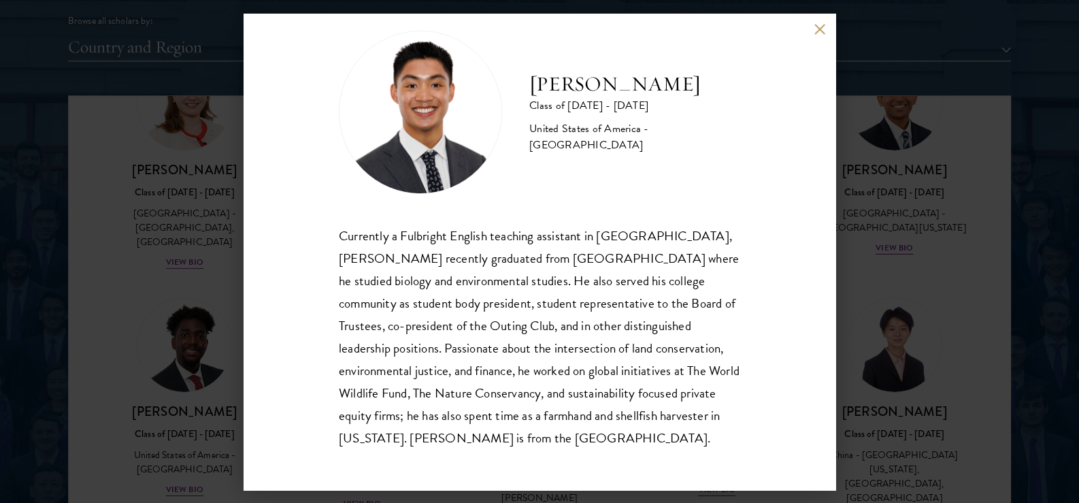
click at [926, 263] on div "[PERSON_NAME] Class of [DATE] - [DATE] [GEOGRAPHIC_DATA] - [GEOGRAPHIC_DATA] Cu…" at bounding box center [539, 251] width 1079 height 503
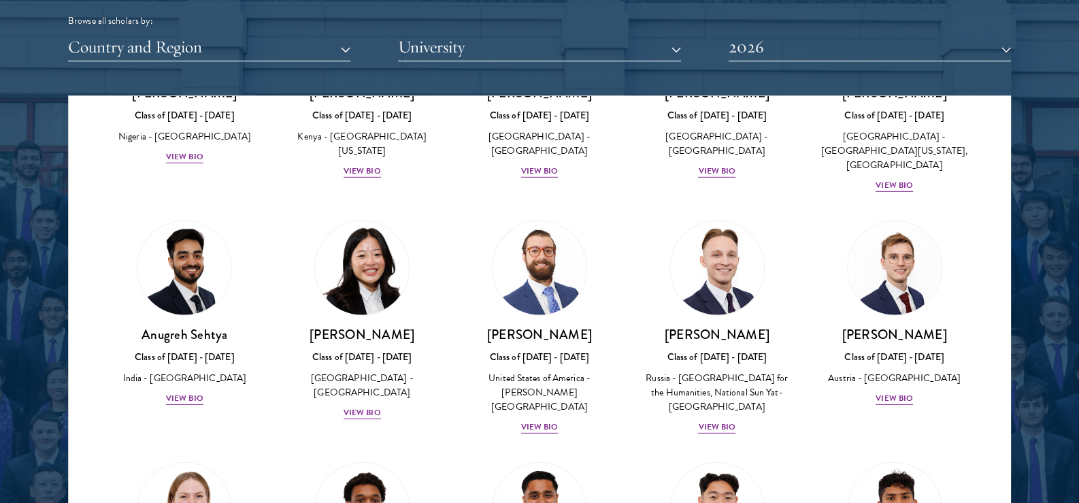
scroll to position [5343, 0]
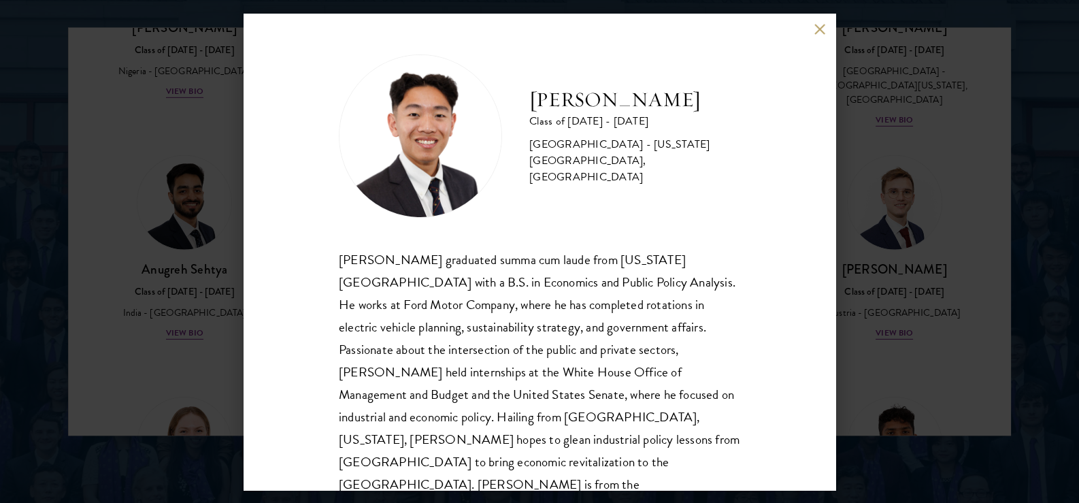
click at [170, 171] on div "[PERSON_NAME] Class of [DATE] - [DATE] [GEOGRAPHIC_DATA] - [US_STATE][GEOGRAPHI…" at bounding box center [539, 251] width 1079 height 503
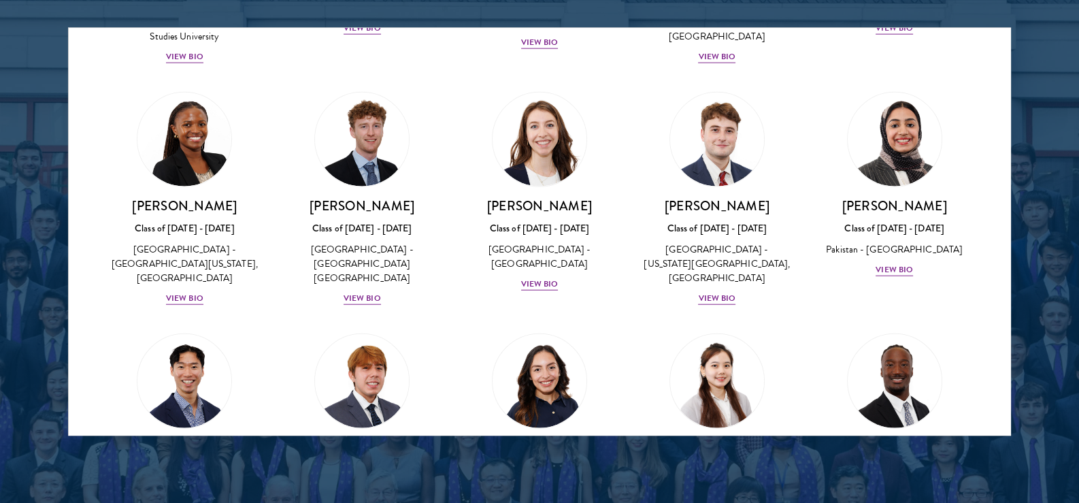
scroll to position [4187, 0]
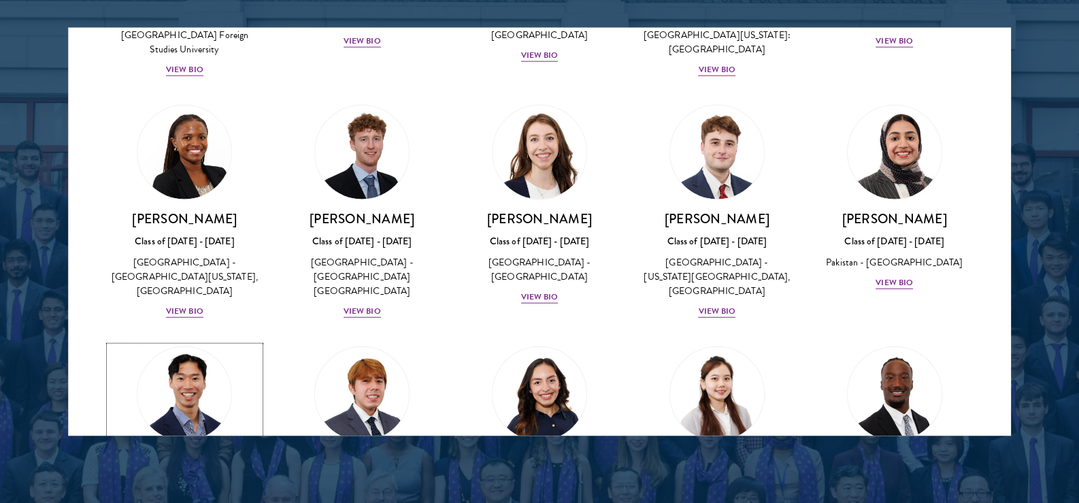
click at [184, 342] on img at bounding box center [184, 393] width 103 height 103
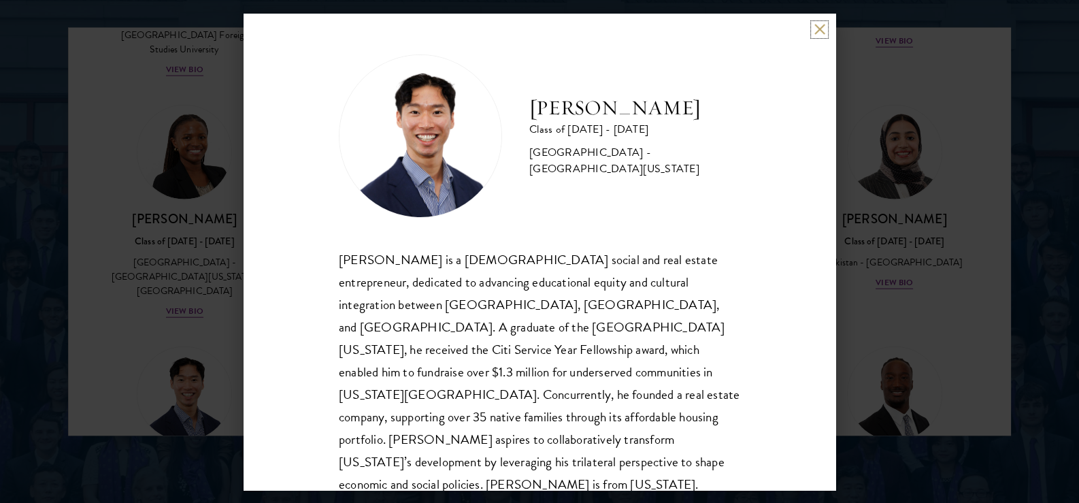
scroll to position [24, 0]
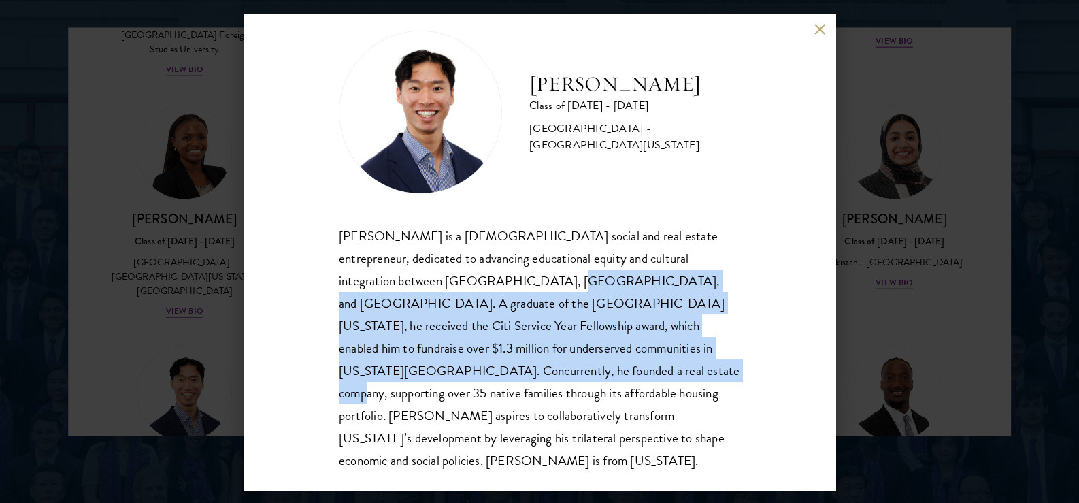
drag, startPoint x: 450, startPoint y: 284, endPoint x: 495, endPoint y: 368, distance: 95.6
click at [495, 368] on div "[PERSON_NAME] is a [DEMOGRAPHIC_DATA] social and real estate entrepreneur, dedi…" at bounding box center [539, 349] width 401 height 248
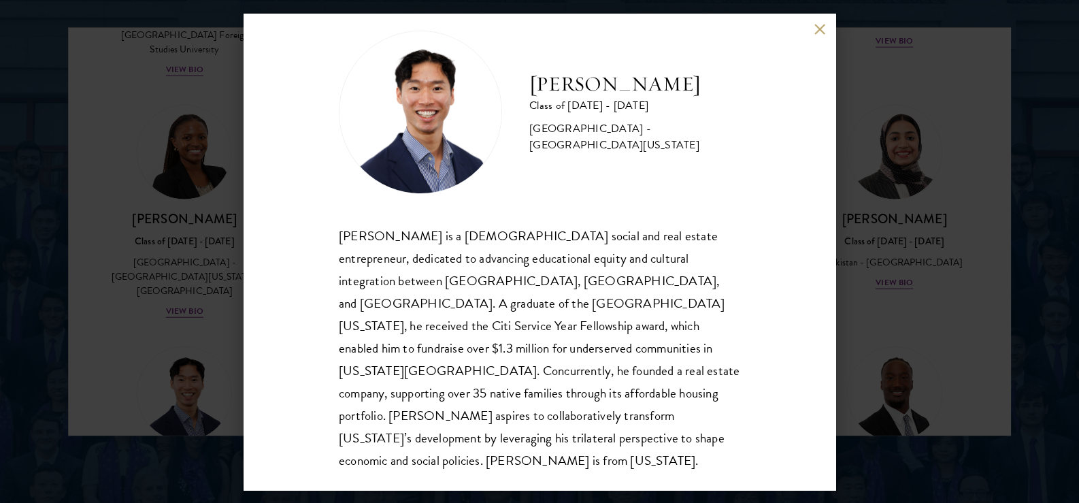
click at [141, 258] on div "[PERSON_NAME] Class of [DATE] - [DATE] [GEOGRAPHIC_DATA] - [GEOGRAPHIC_DATA][US…" at bounding box center [539, 251] width 1079 height 503
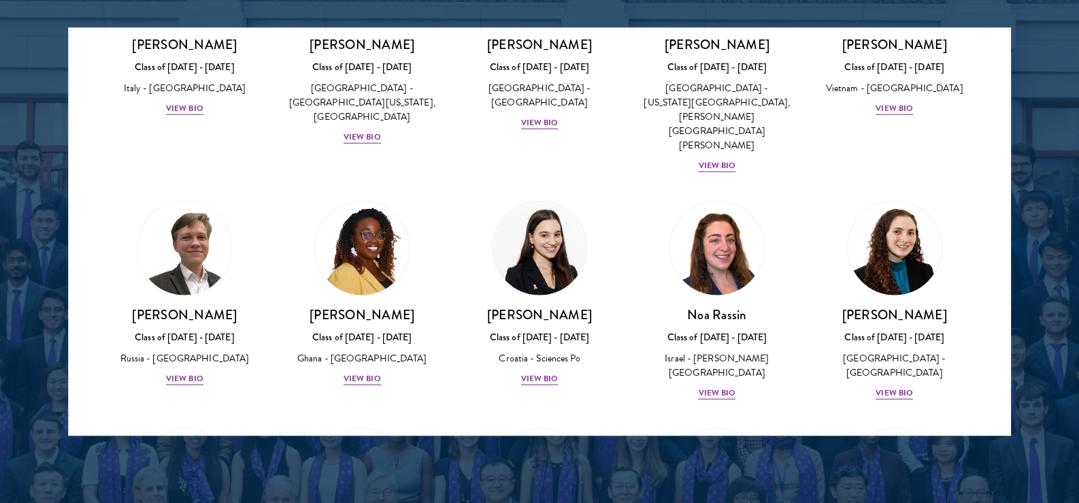
scroll to position [3371, 0]
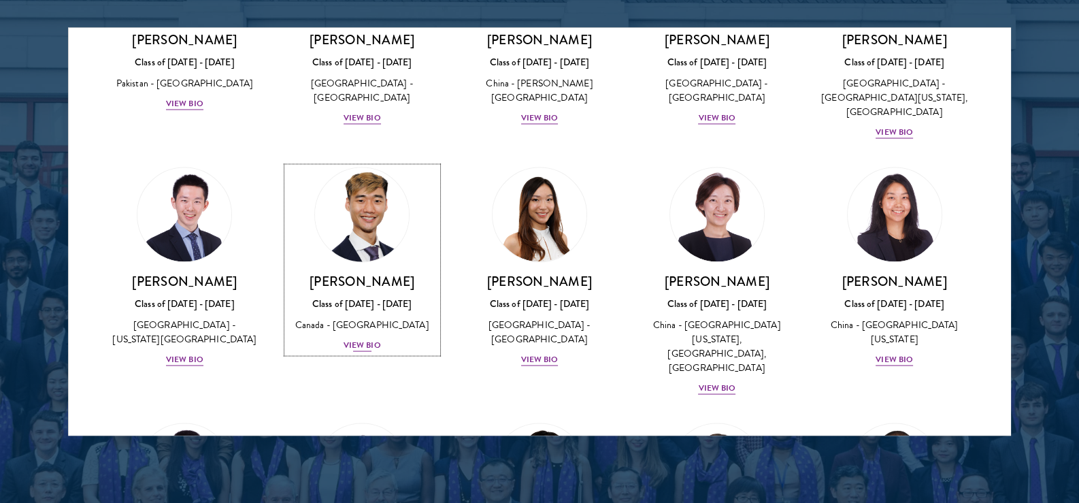
click at [374, 163] on img at bounding box center [361, 214] width 103 height 103
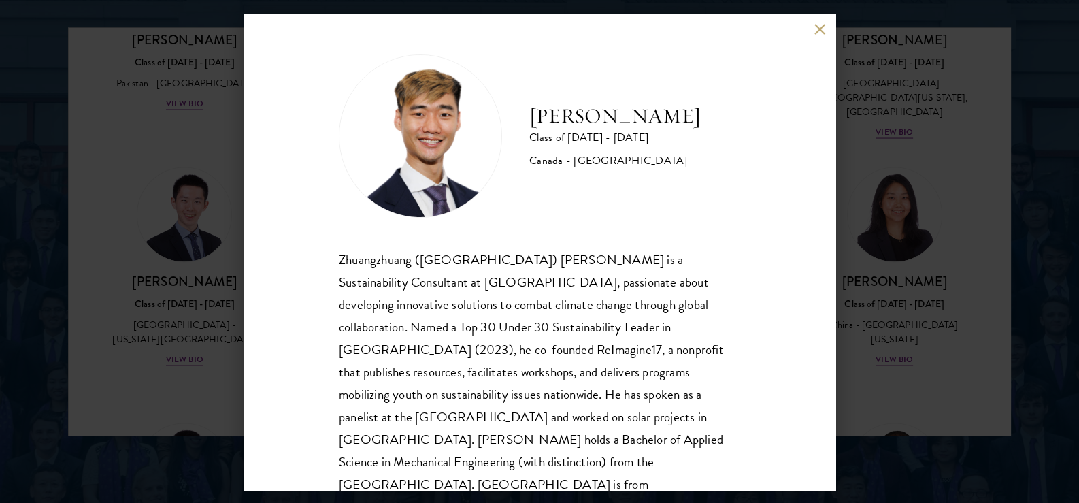
scroll to position [1, 0]
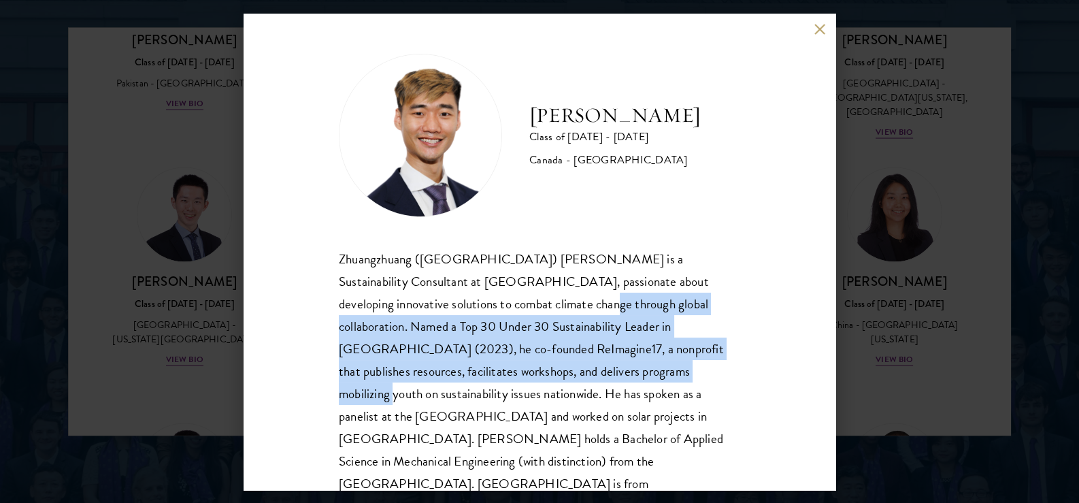
drag, startPoint x: 493, startPoint y: 293, endPoint x: 565, endPoint y: 364, distance: 100.5
click at [565, 364] on div "Zhuangzhuang ([GEOGRAPHIC_DATA]) [PERSON_NAME] is a Sustainability Consultant a…" at bounding box center [539, 383] width 401 height 270
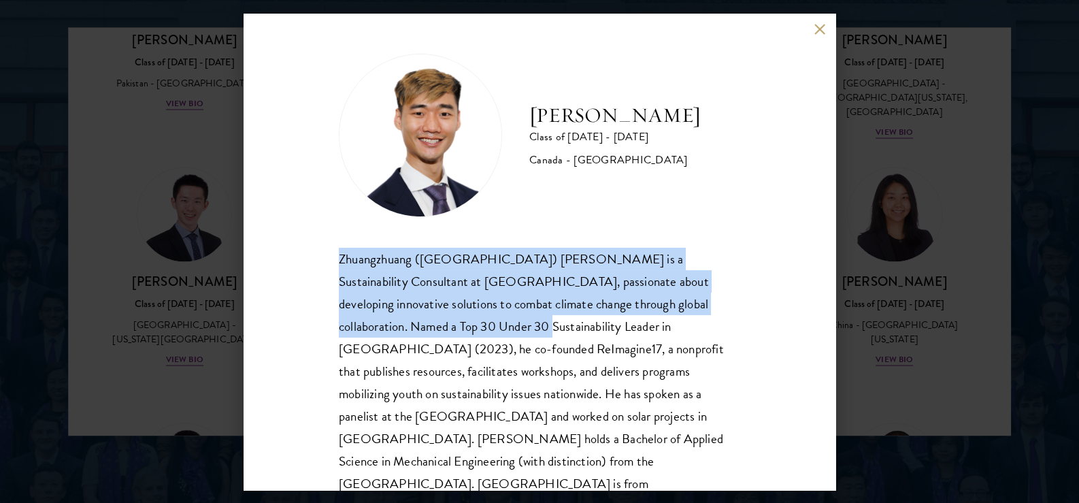
drag, startPoint x: 322, startPoint y: 257, endPoint x: 442, endPoint y: 319, distance: 134.8
click at [442, 319] on div "[PERSON_NAME] Class of [DATE] - [DATE] [GEOGRAPHIC_DATA] - [GEOGRAPHIC_DATA] Zh…" at bounding box center [540, 252] width 592 height 476
click at [442, 319] on div "Zhuangzhuang ([GEOGRAPHIC_DATA]) [PERSON_NAME] is a Sustainability Consultant a…" at bounding box center [539, 383] width 401 height 270
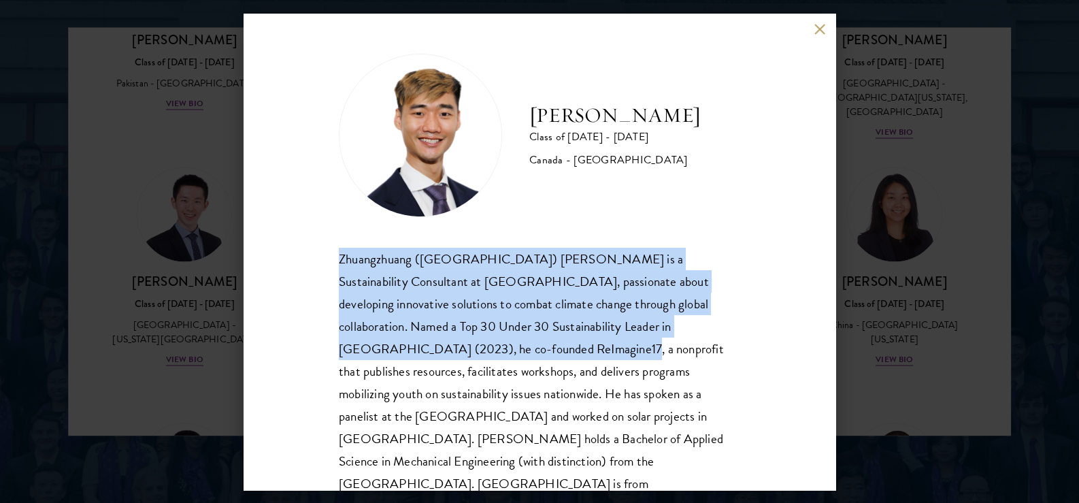
drag, startPoint x: 465, startPoint y: 339, endPoint x: 335, endPoint y: 265, distance: 149.6
click at [335, 265] on div "[PERSON_NAME] Class of [DATE] - [DATE] [GEOGRAPHIC_DATA] - [GEOGRAPHIC_DATA] Zh…" at bounding box center [540, 252] width 592 height 476
drag, startPoint x: 335, startPoint y: 265, endPoint x: 450, endPoint y: 346, distance: 140.1
click at [450, 346] on div "[PERSON_NAME] Class of [DATE] - [DATE] [GEOGRAPHIC_DATA] - [GEOGRAPHIC_DATA] Zh…" at bounding box center [540, 252] width 592 height 476
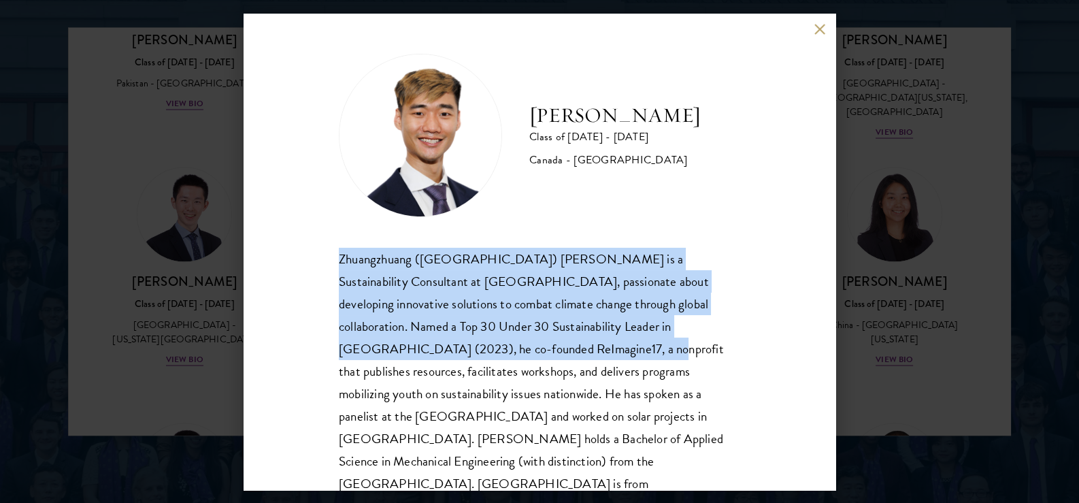
click at [450, 346] on div "Zhuangzhuang ([GEOGRAPHIC_DATA]) [PERSON_NAME] is a Sustainability Consultant a…" at bounding box center [539, 383] width 401 height 270
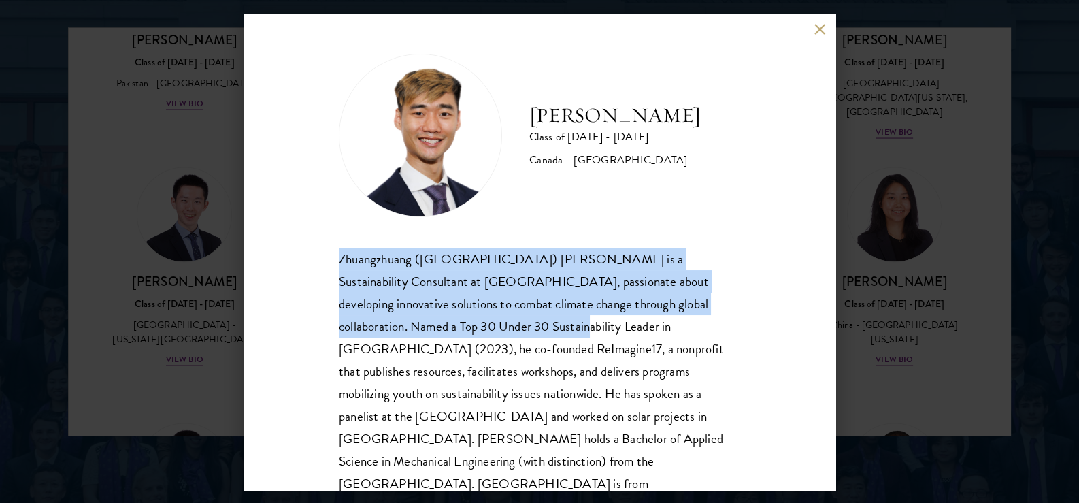
drag, startPoint x: 325, startPoint y: 253, endPoint x: 483, endPoint y: 335, distance: 178.6
click at [483, 335] on div "[PERSON_NAME] Class of [DATE] - [DATE] [GEOGRAPHIC_DATA] - [GEOGRAPHIC_DATA] Zh…" at bounding box center [540, 252] width 592 height 476
click at [483, 335] on div "Zhuangzhuang ([GEOGRAPHIC_DATA]) [PERSON_NAME] is a Sustainability Consultant a…" at bounding box center [539, 383] width 401 height 270
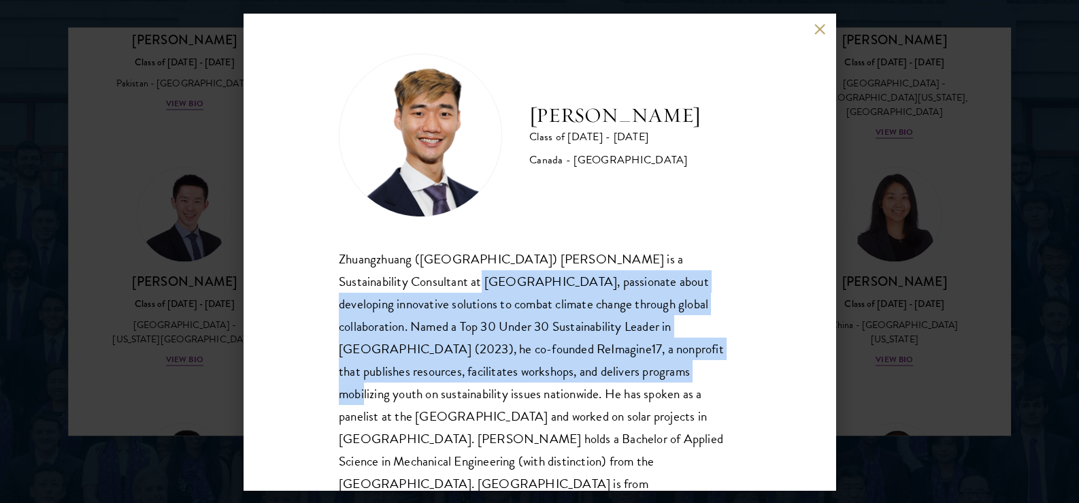
drag, startPoint x: 527, startPoint y: 363, endPoint x: 410, endPoint y: 290, distance: 138.2
click at [410, 290] on div "Zhuangzhuang ([GEOGRAPHIC_DATA]) [PERSON_NAME] is a Sustainability Consultant a…" at bounding box center [539, 383] width 401 height 270
